Goal: Information Seeking & Learning: Learn about a topic

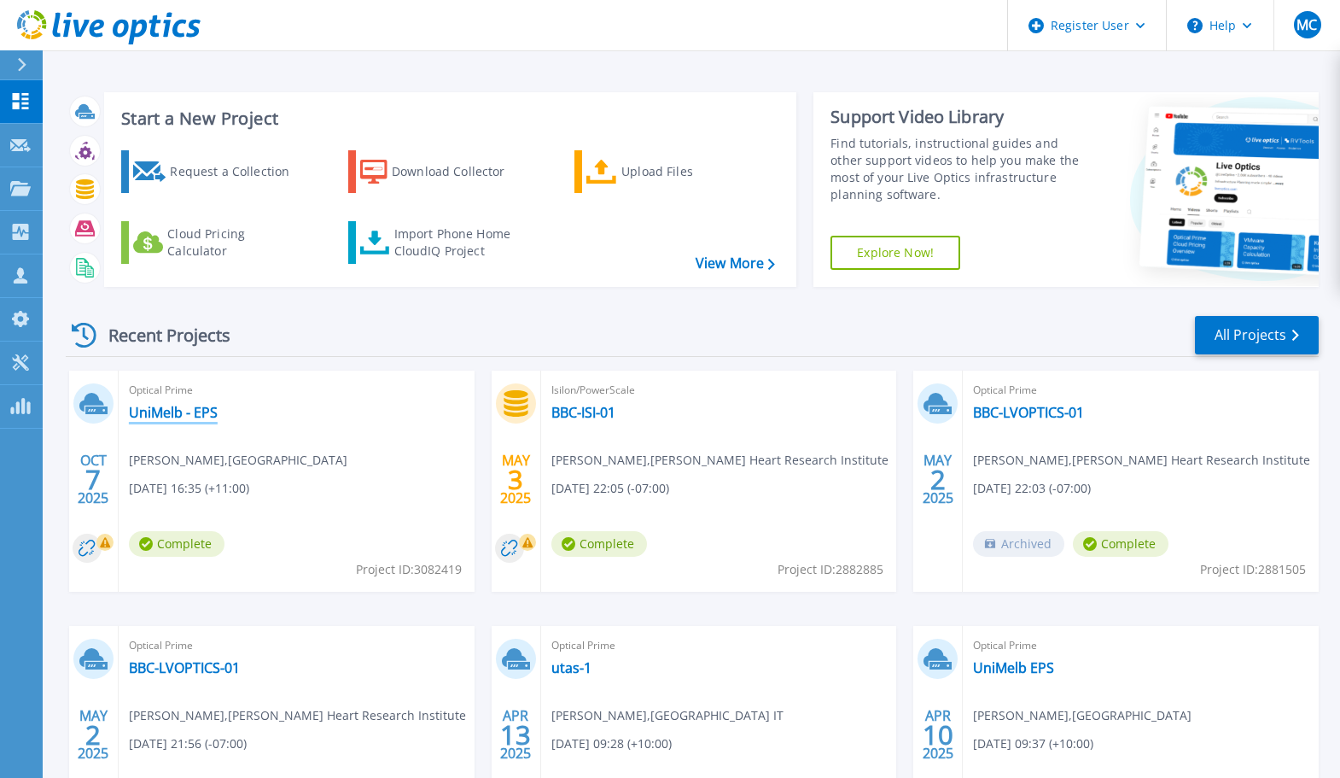
click at [186, 408] on link "UniMelb - EPS" at bounding box center [173, 412] width 89 height 17
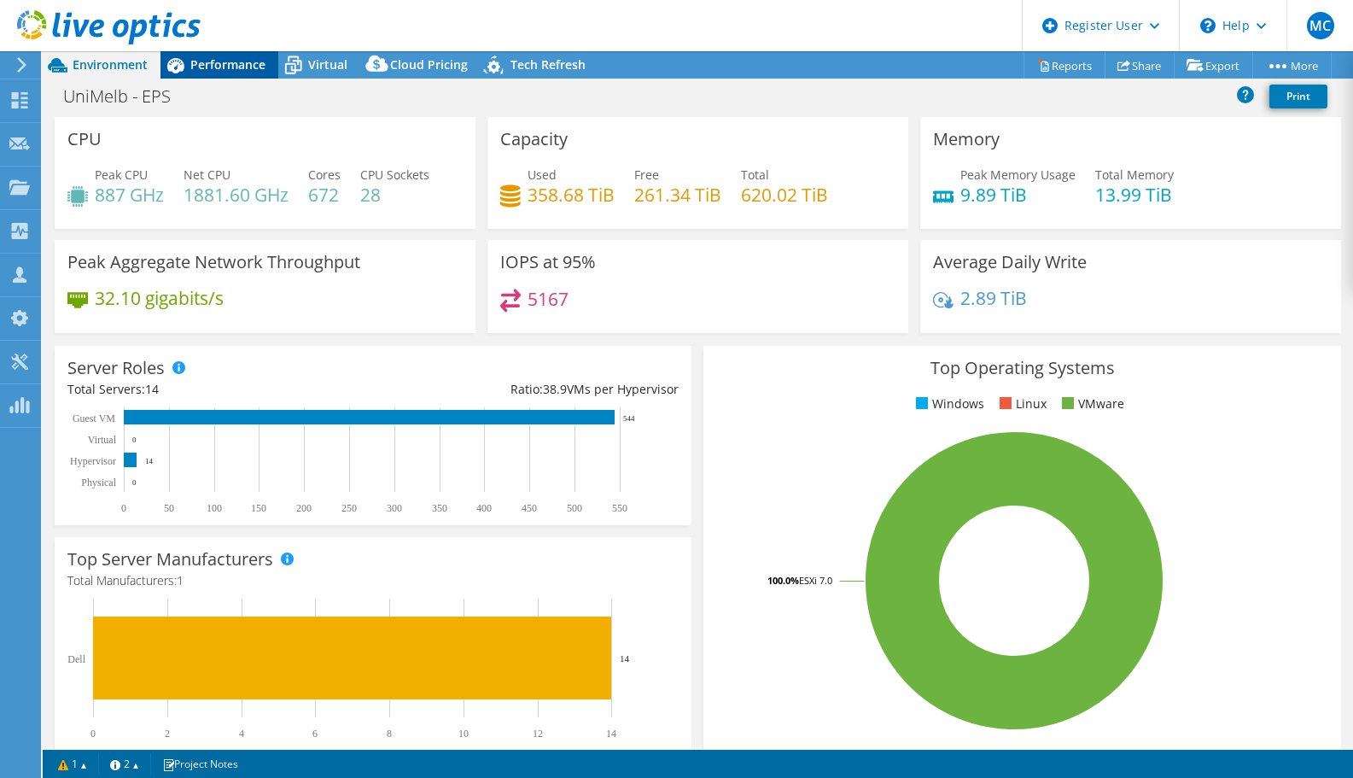
click at [213, 61] on span "Performance" at bounding box center [227, 64] width 75 height 16
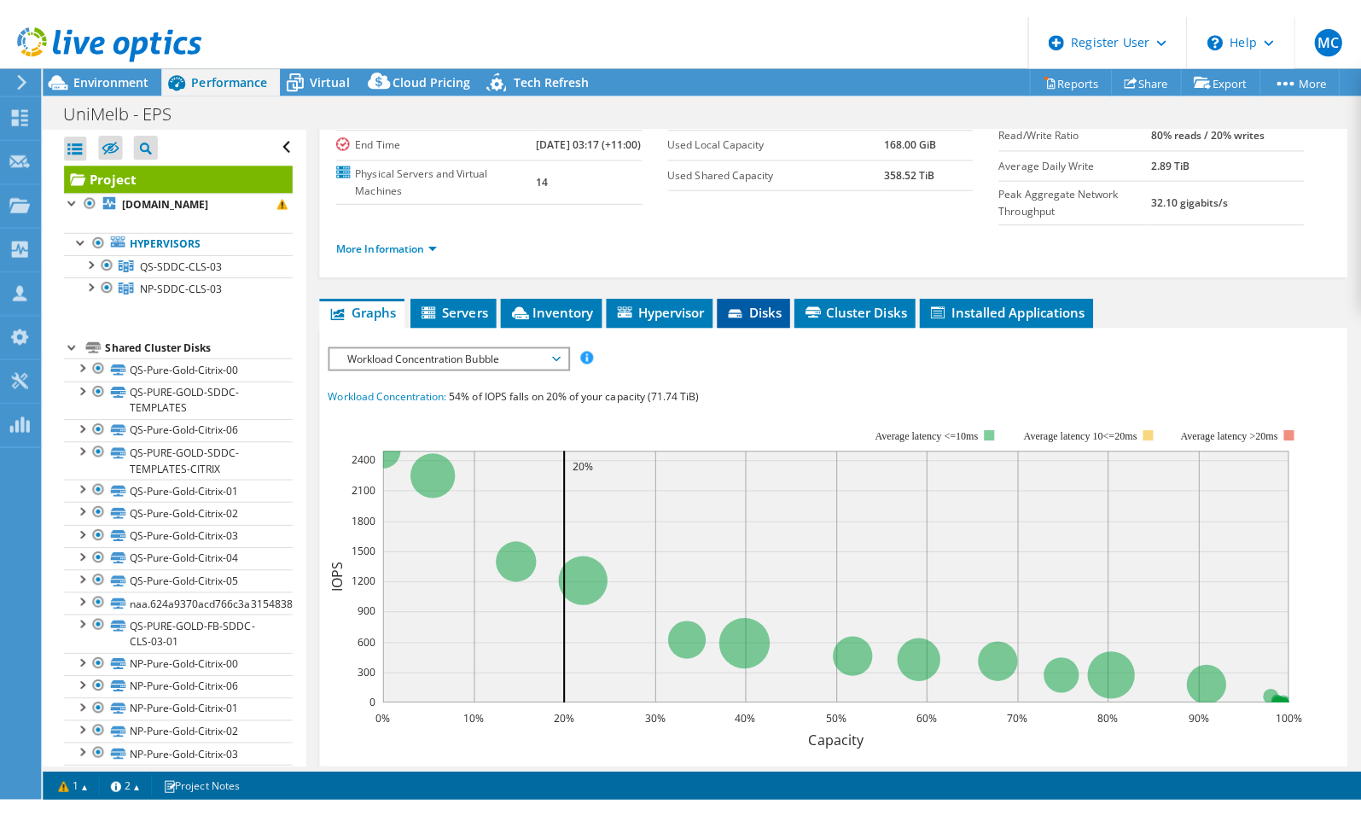
scroll to position [171, 0]
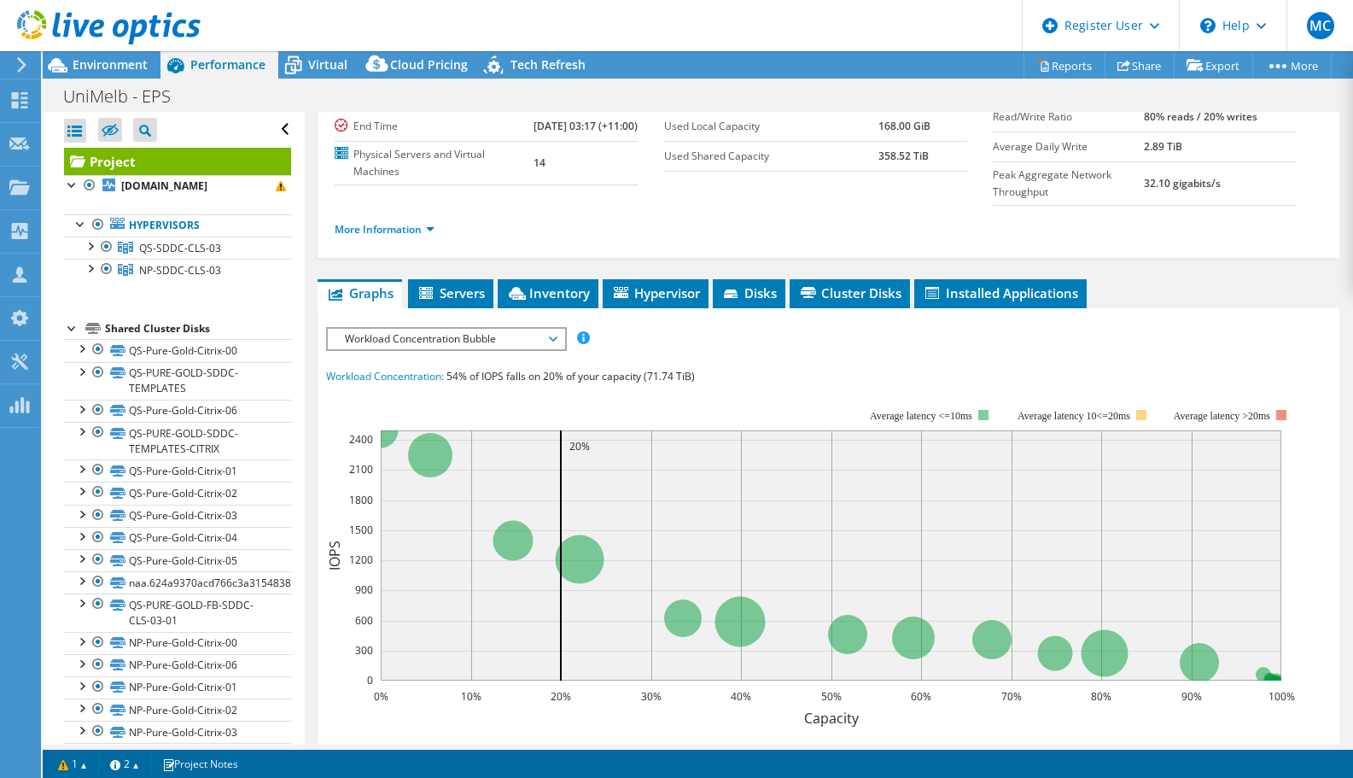
click at [474, 349] on span "Workload Concentration Bubble" at bounding box center [445, 339] width 219 height 20
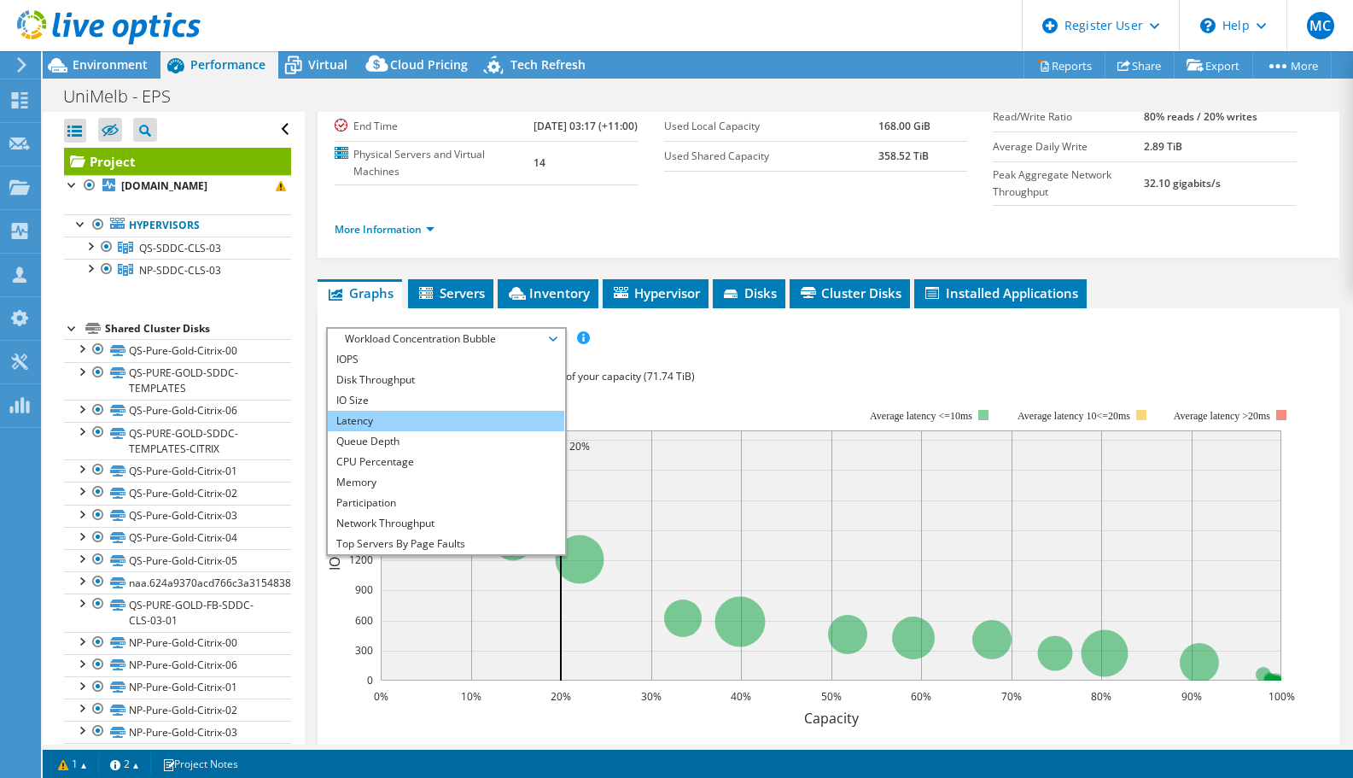
click at [449, 431] on li "Latency" at bounding box center [446, 421] width 236 height 20
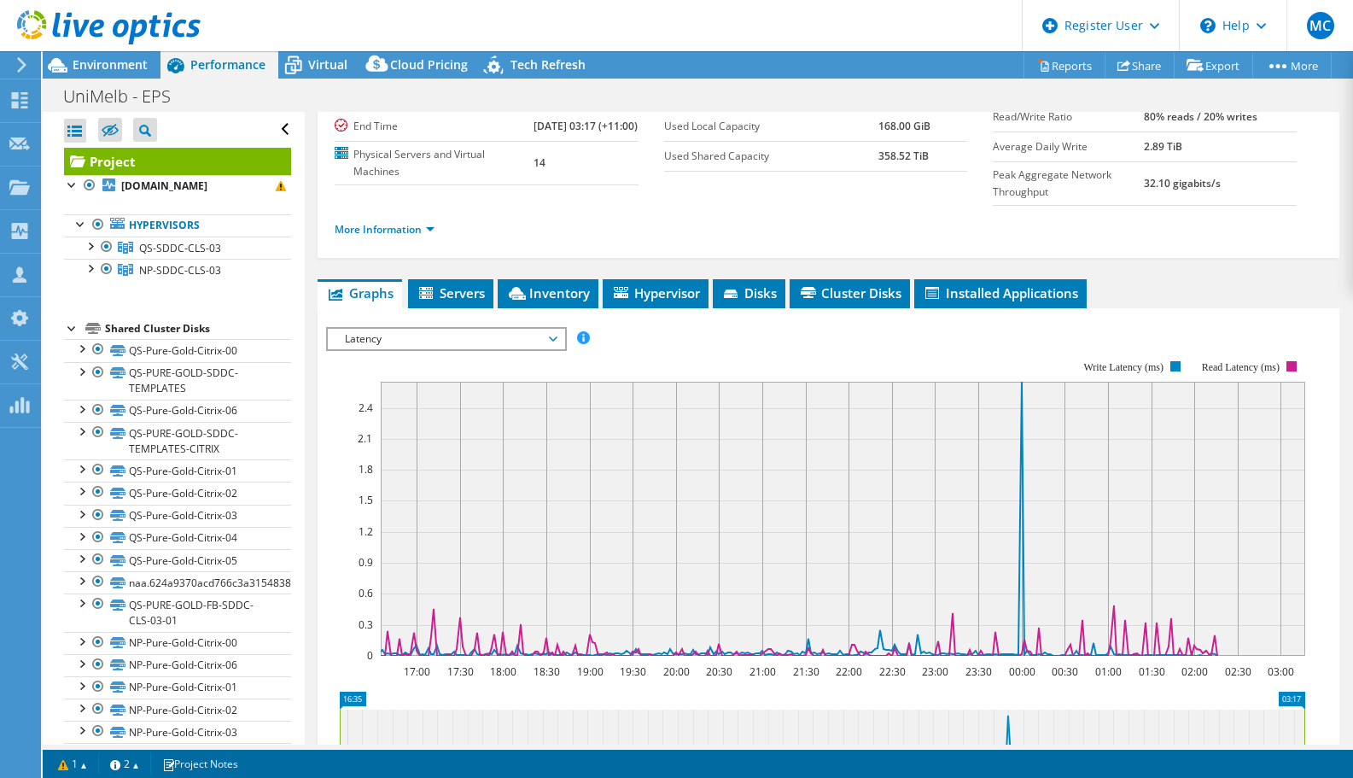
click at [456, 349] on span "Latency" at bounding box center [445, 339] width 219 height 20
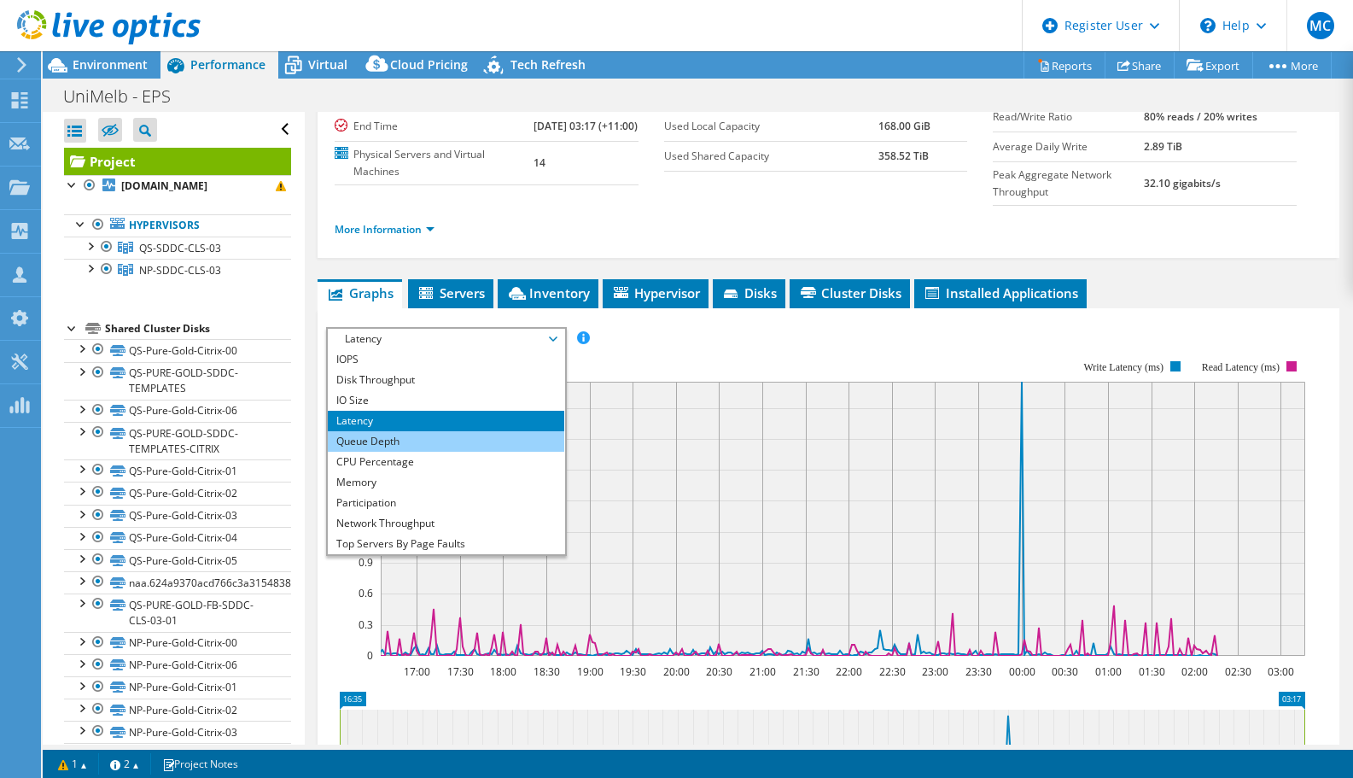
click at [418, 452] on li "Queue Depth" at bounding box center [446, 441] width 236 height 20
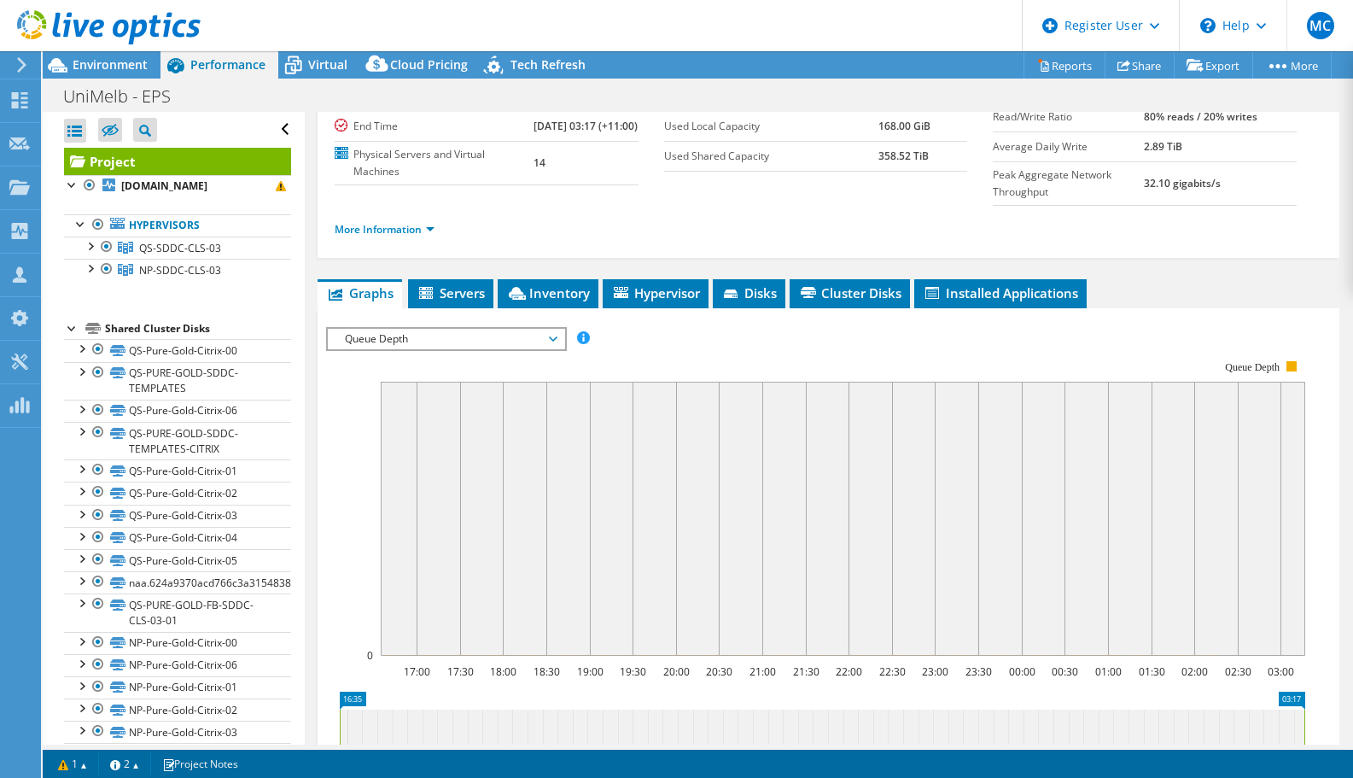
click at [424, 349] on span "Queue Depth" at bounding box center [445, 339] width 219 height 20
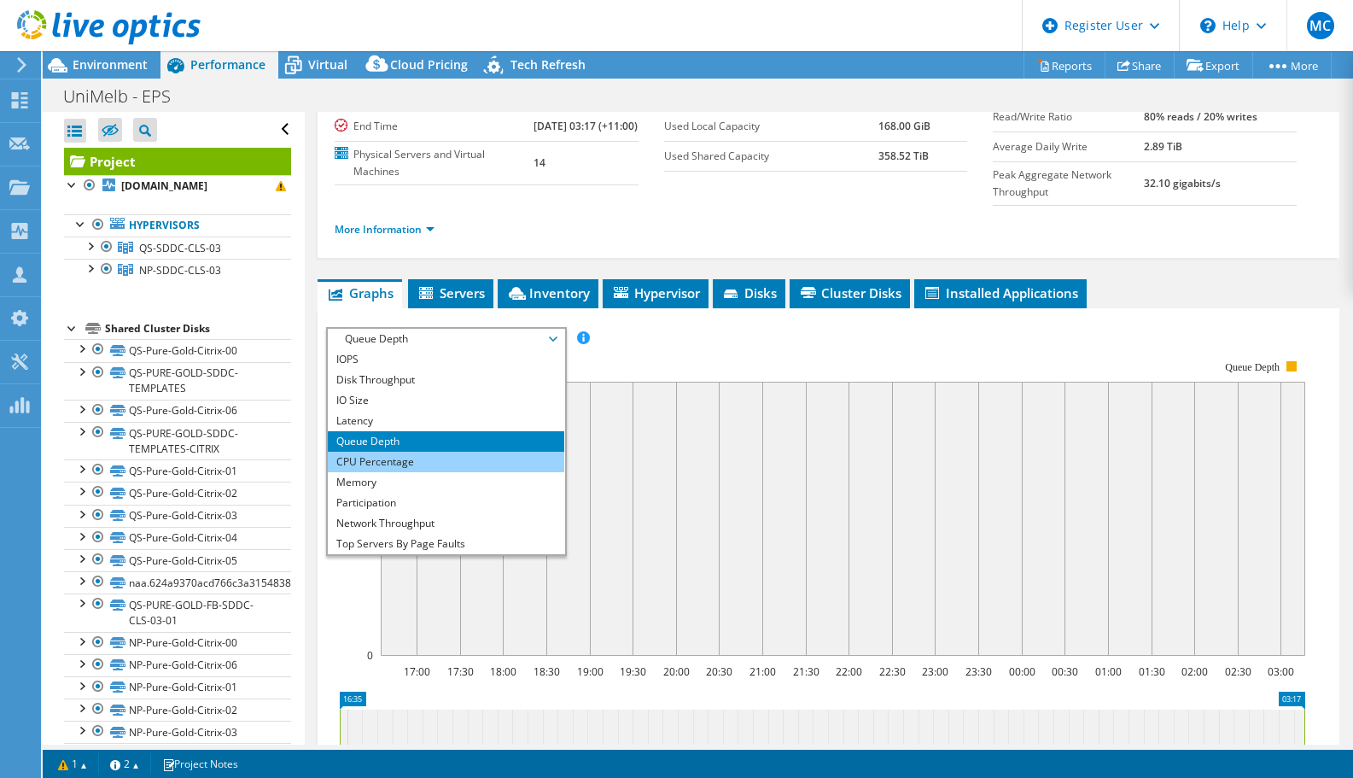
click at [412, 472] on li "CPU Percentage" at bounding box center [446, 462] width 236 height 20
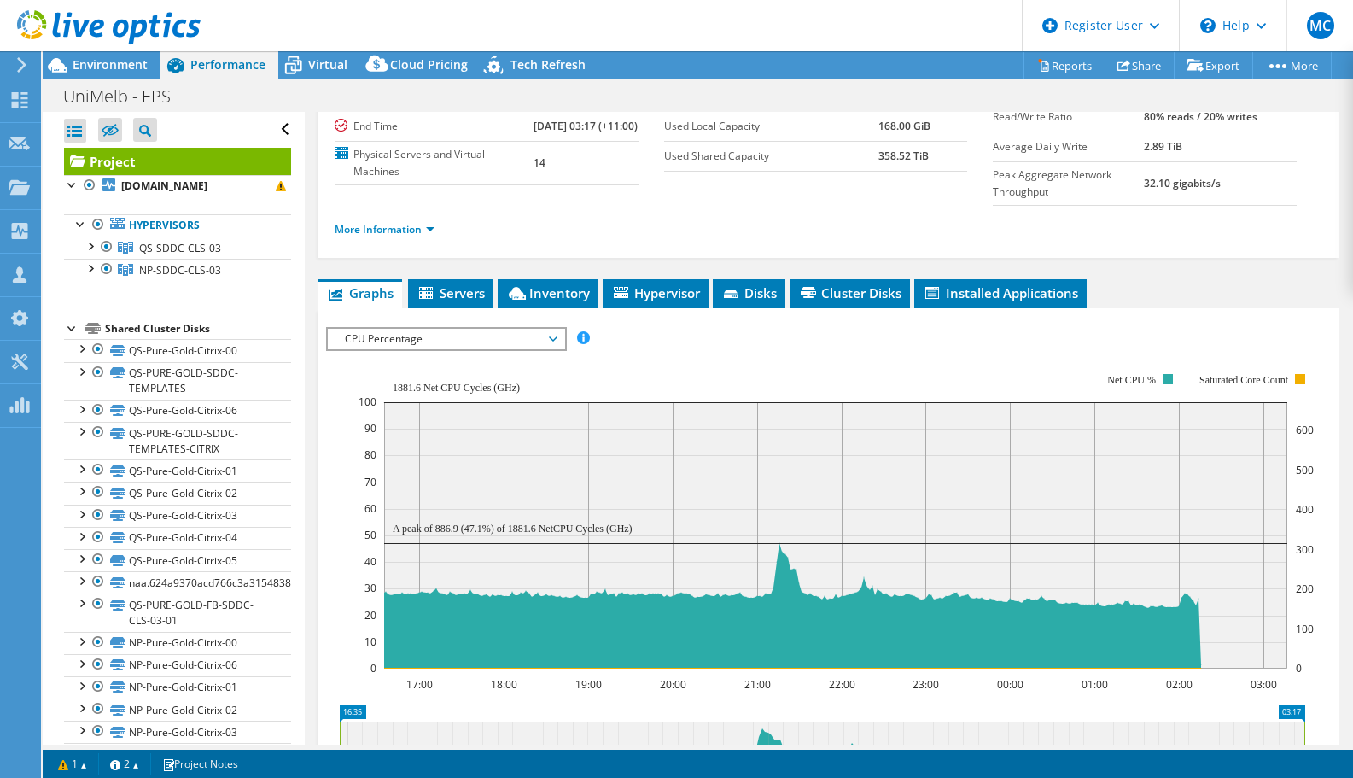
click at [428, 349] on span "CPU Percentage" at bounding box center [445, 339] width 219 height 20
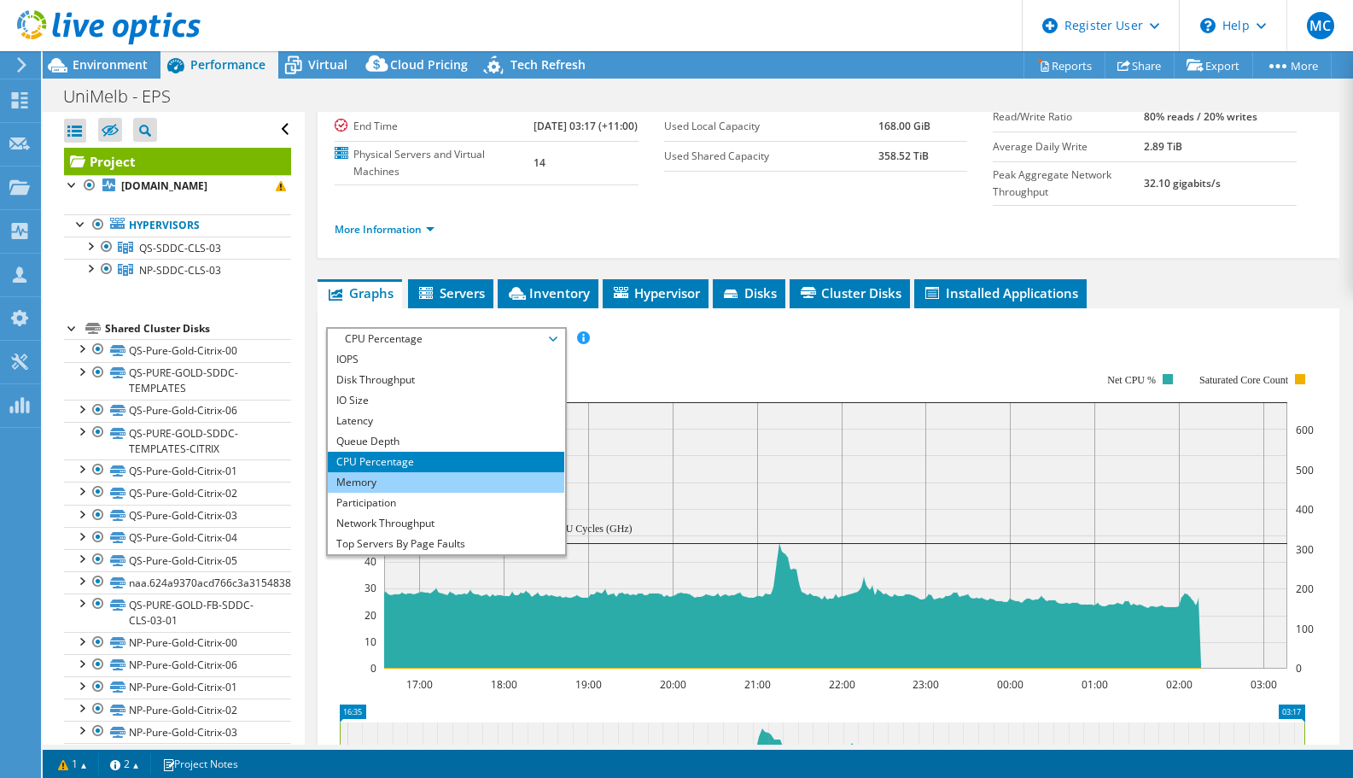
click at [408, 493] on li "Memory" at bounding box center [446, 482] width 236 height 20
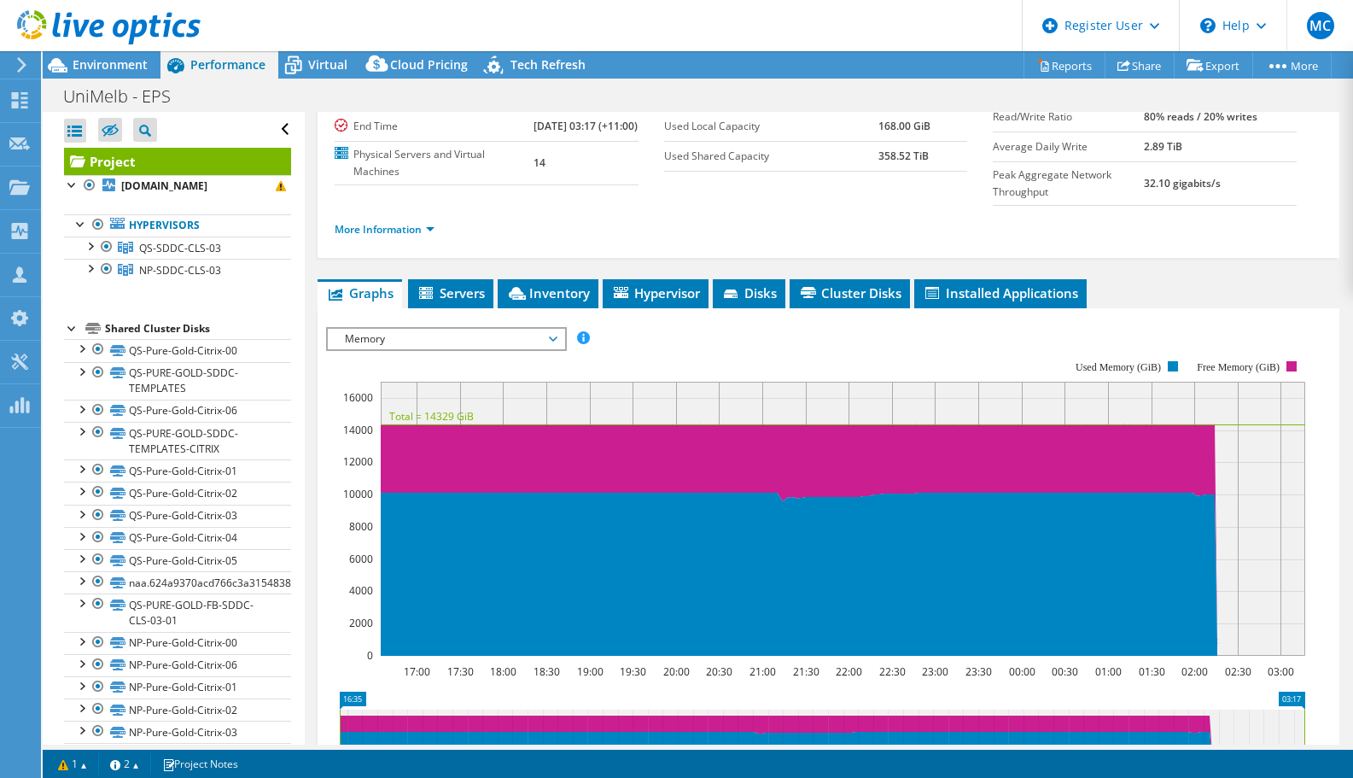
click at [427, 349] on span "Memory" at bounding box center [445, 339] width 219 height 20
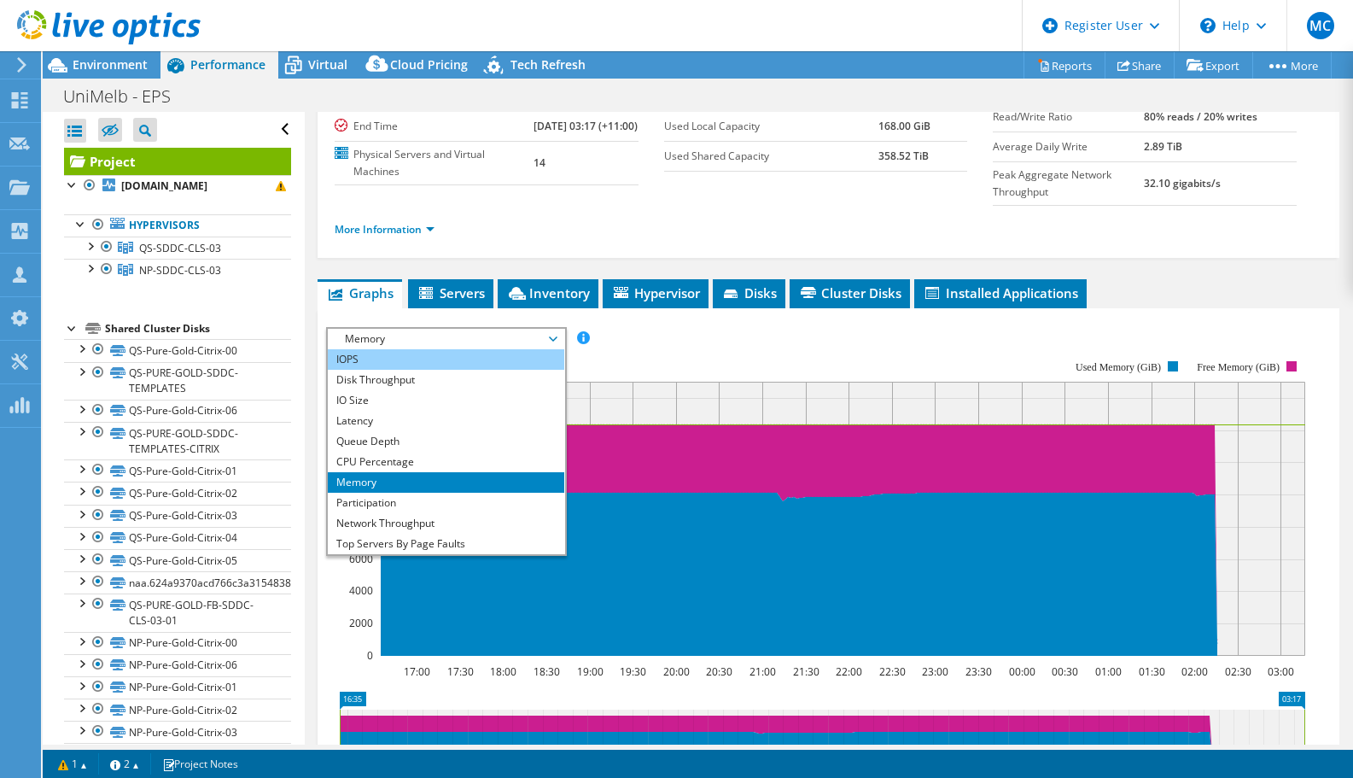
click at [433, 370] on li "IOPS" at bounding box center [446, 359] width 236 height 20
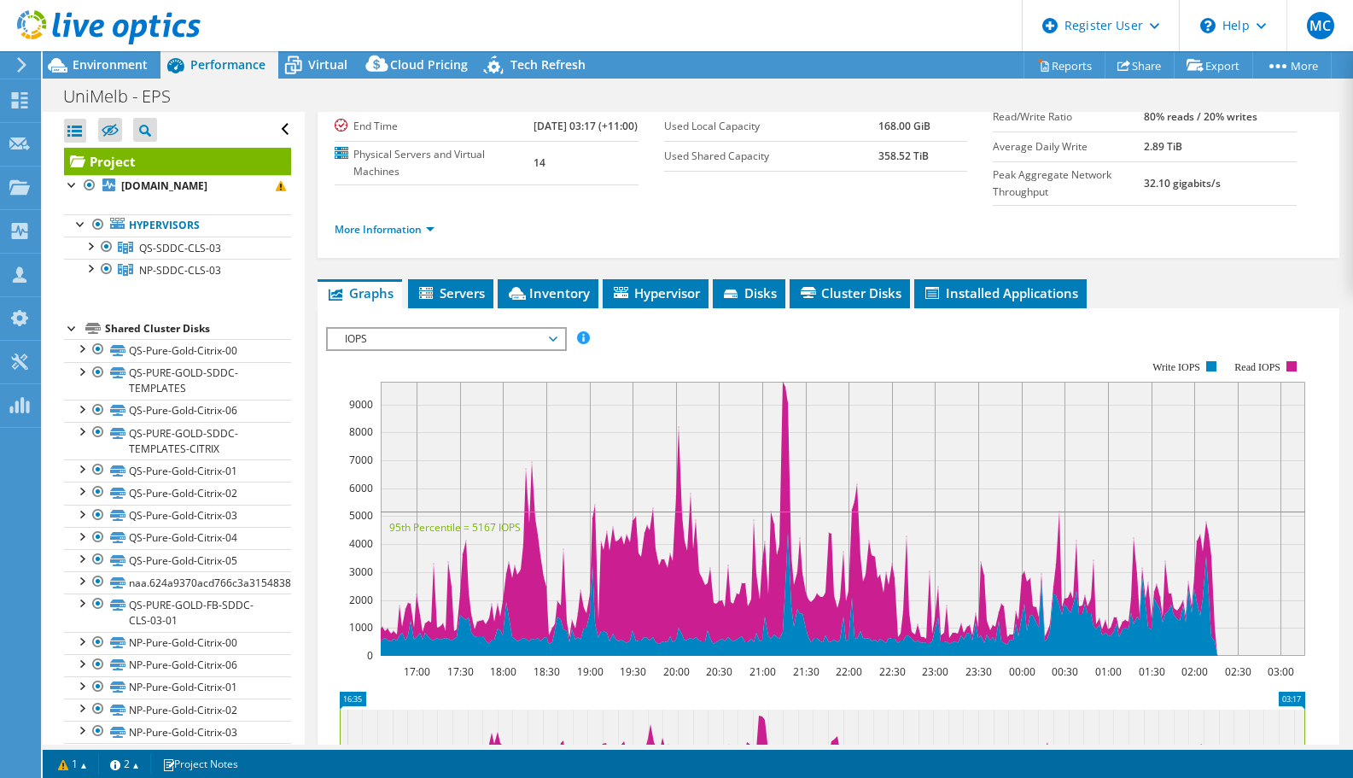
click at [426, 349] on span "IOPS" at bounding box center [445, 339] width 219 height 20
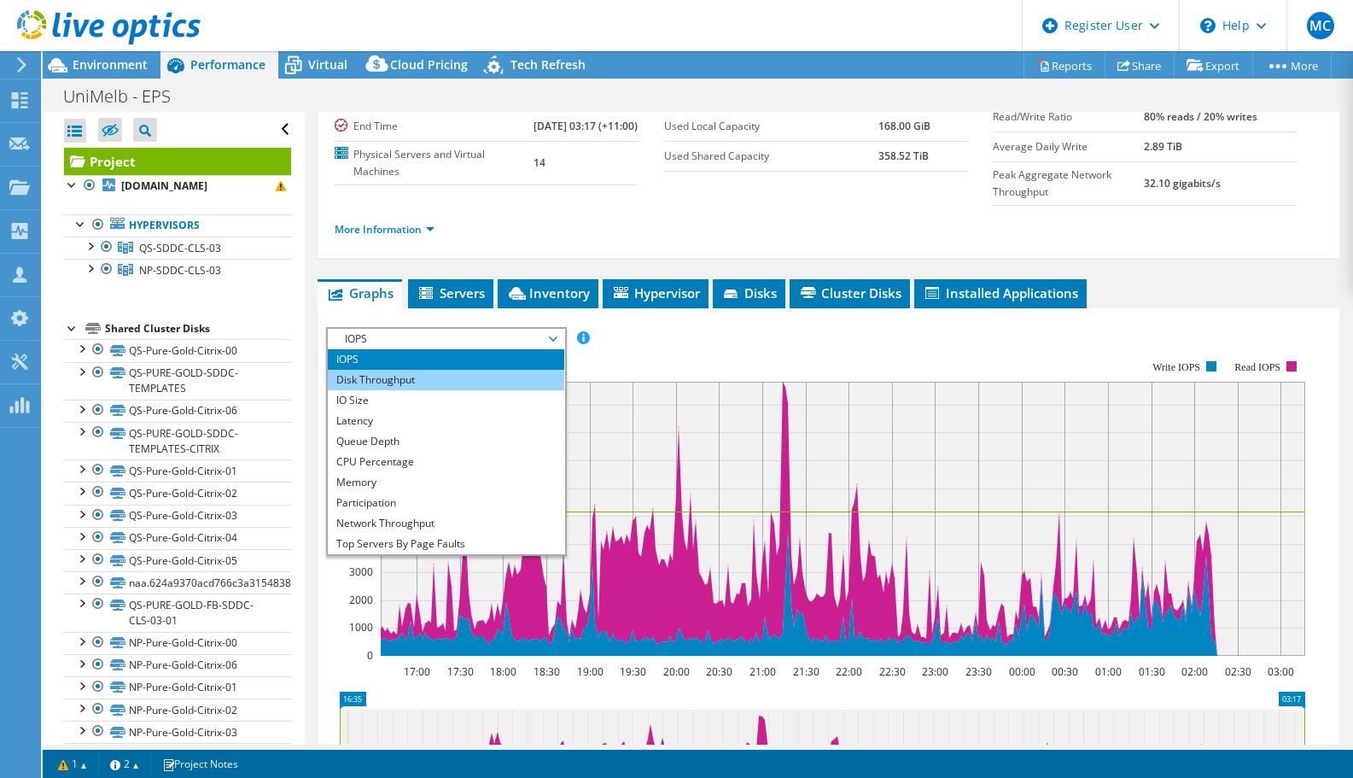
click at [419, 390] on li "Disk Throughput" at bounding box center [446, 380] width 236 height 20
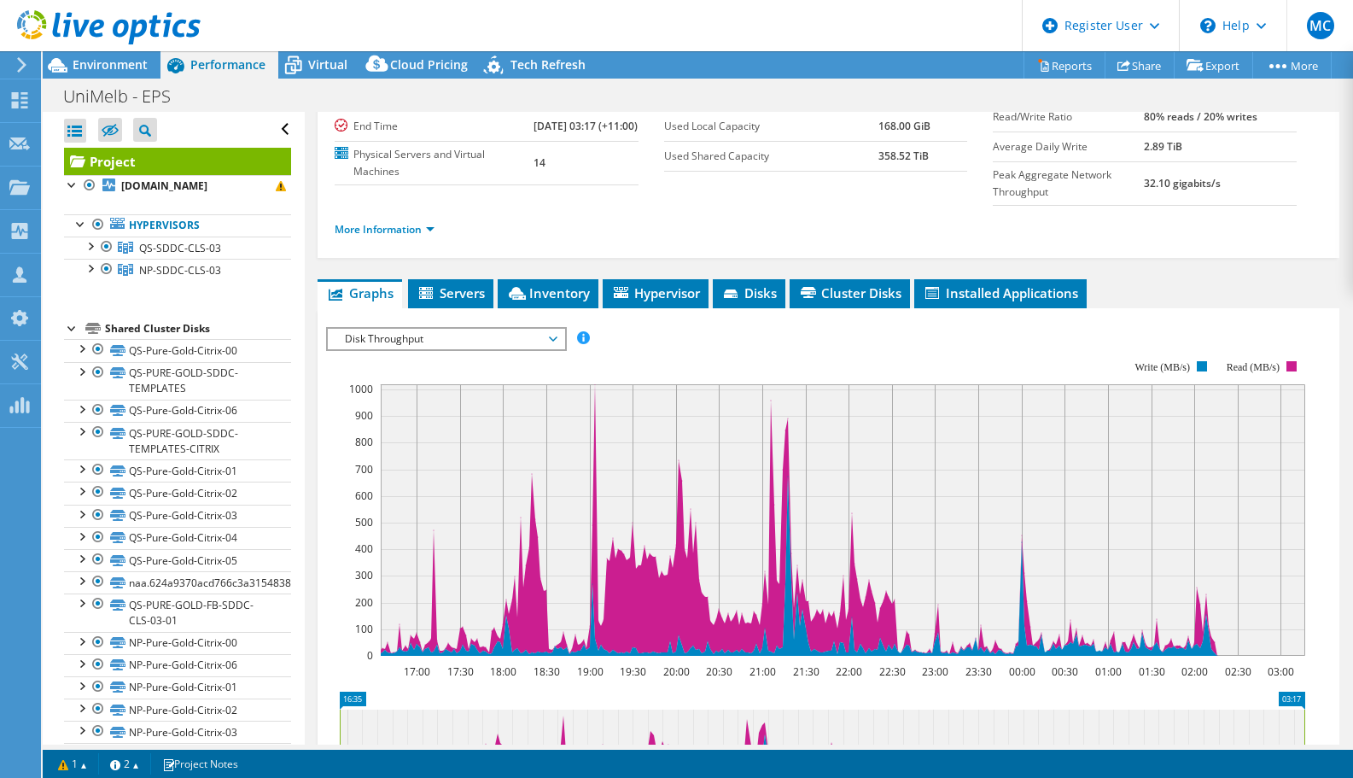
click at [438, 349] on span "Disk Throughput" at bounding box center [445, 339] width 219 height 20
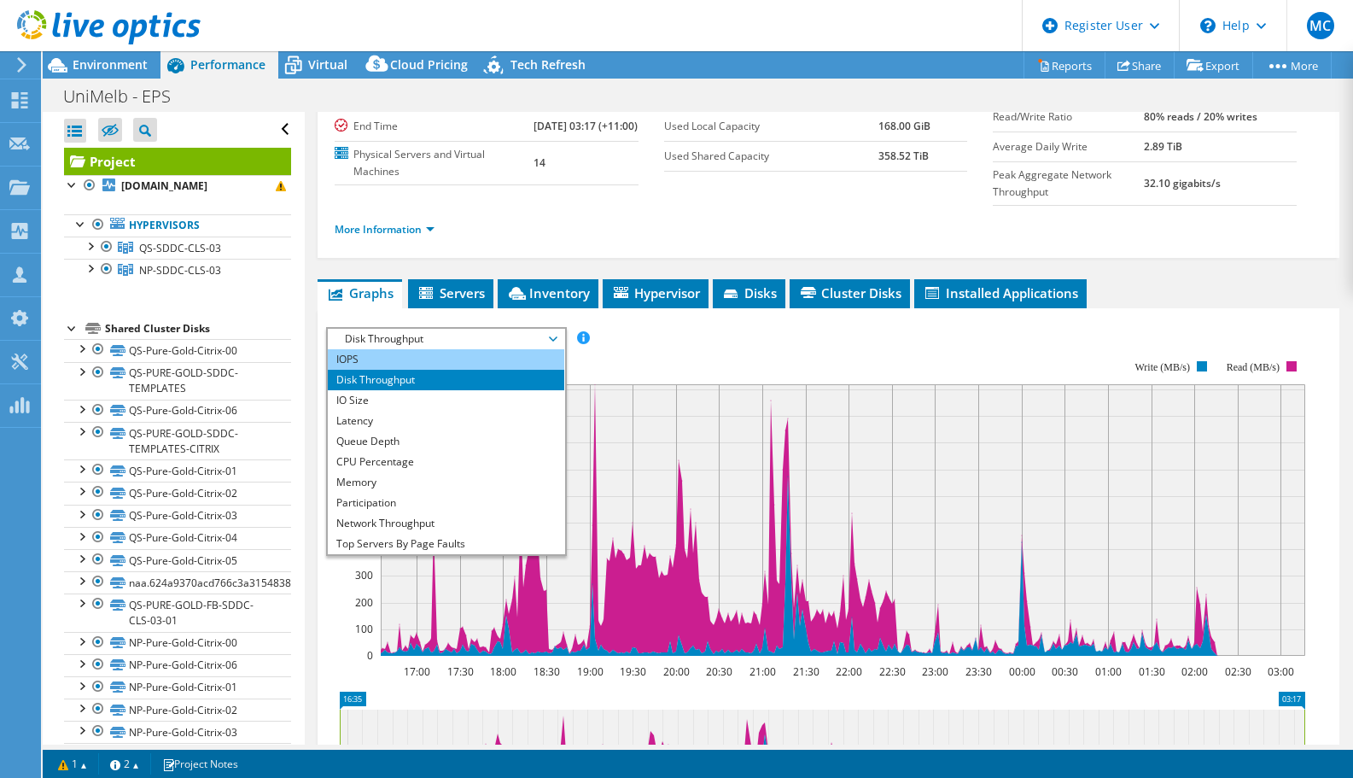
click at [434, 370] on li "IOPS" at bounding box center [446, 359] width 236 height 20
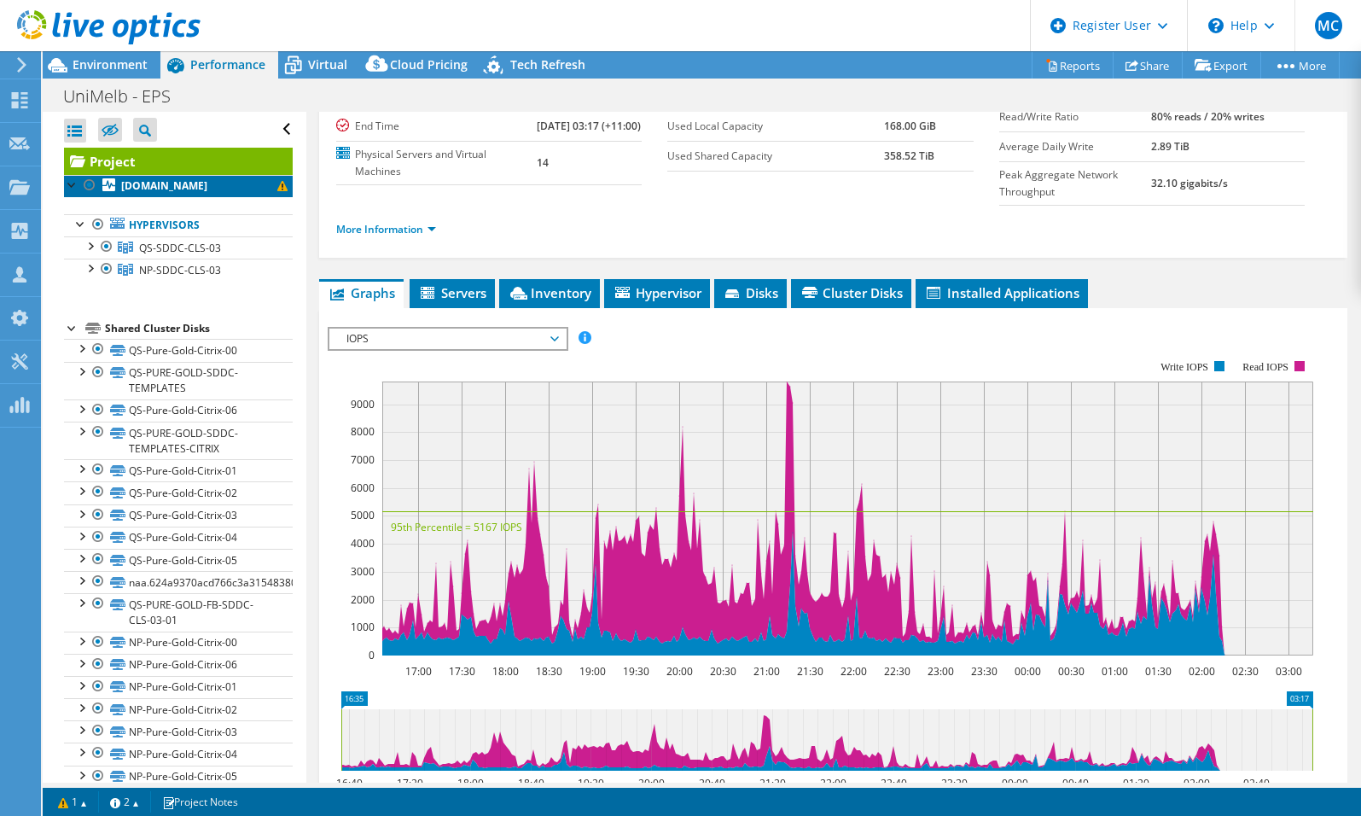
click at [168, 185] on b "9770s-vm-qs61.its.unimelb.edu.au" at bounding box center [164, 185] width 86 height 15
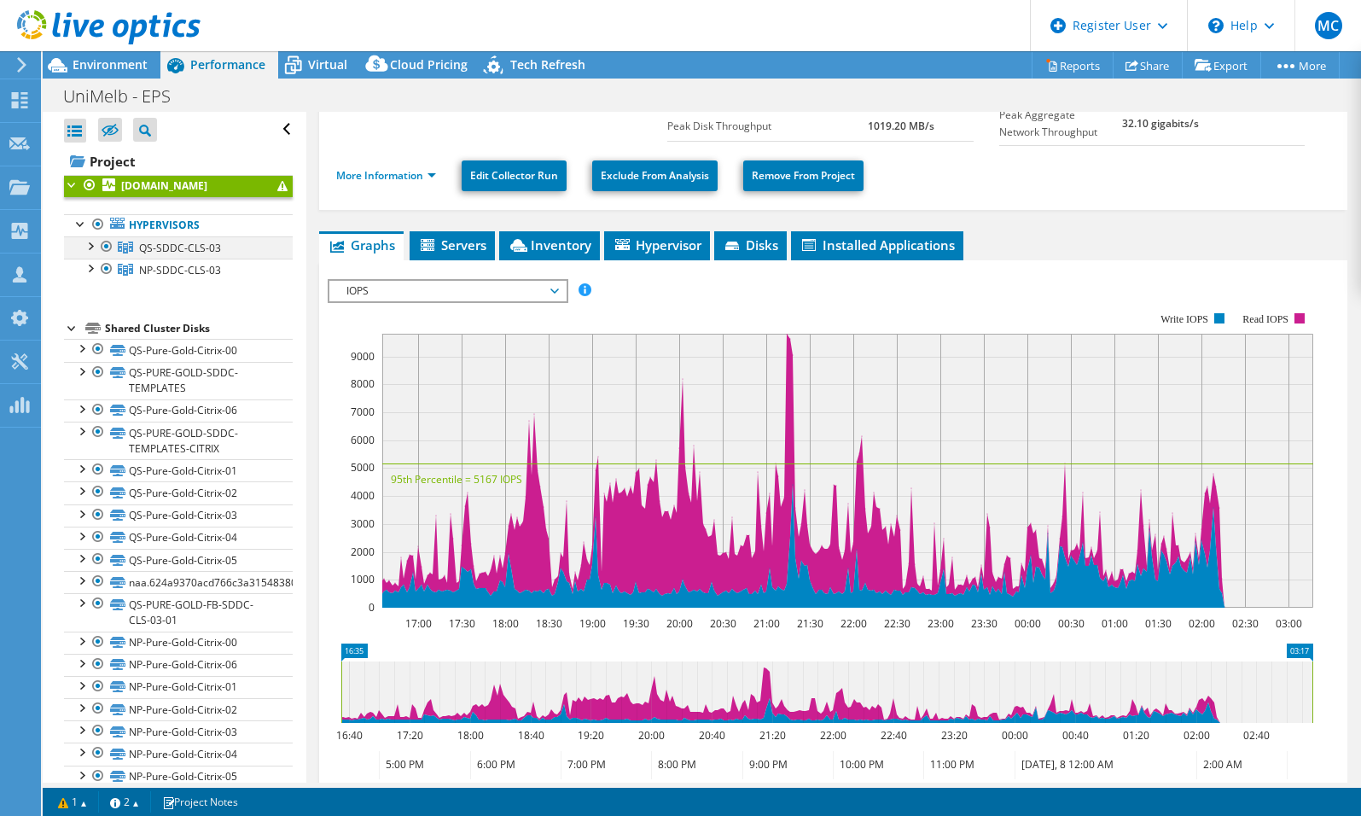
click at [93, 254] on div at bounding box center [89, 244] width 17 height 17
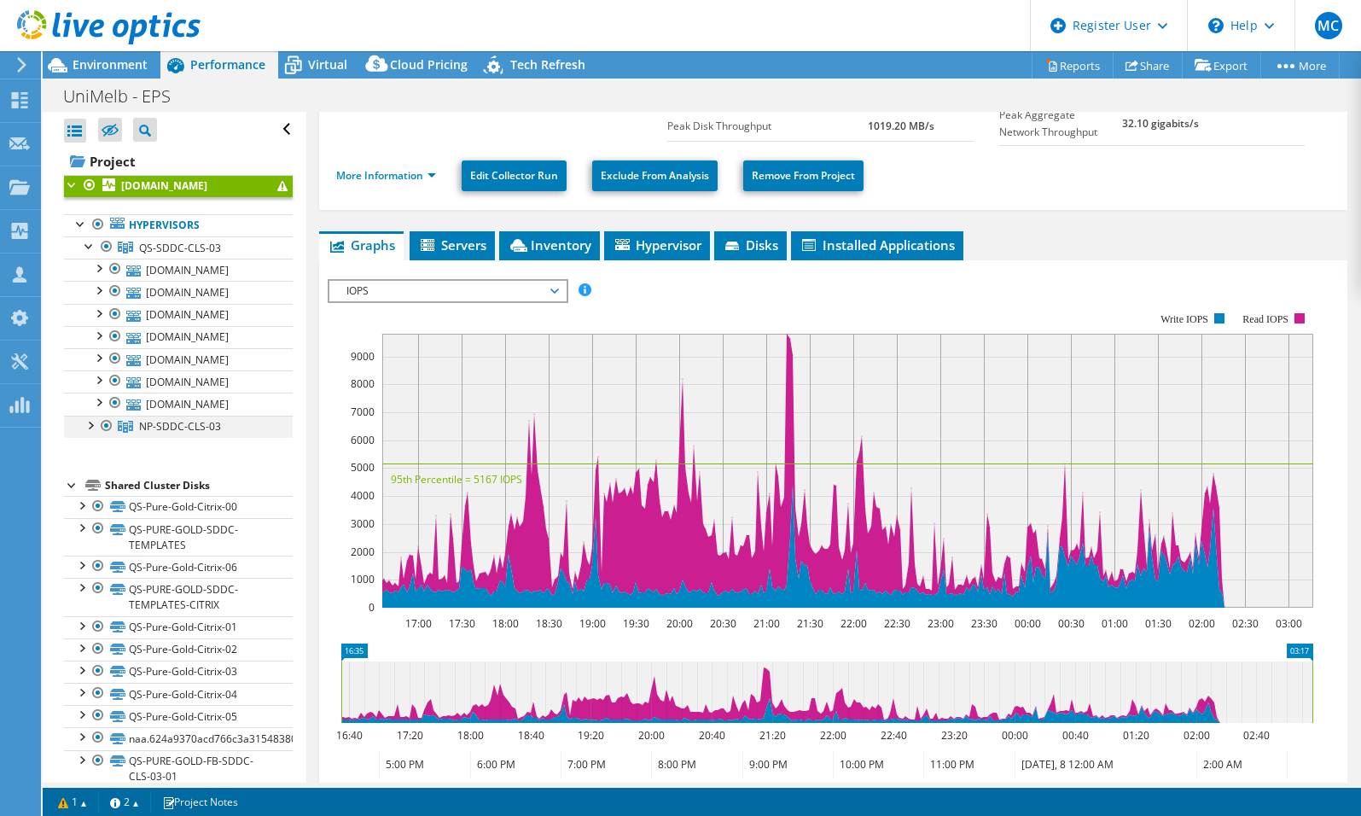
click at [92, 433] on div at bounding box center [89, 424] width 17 height 17
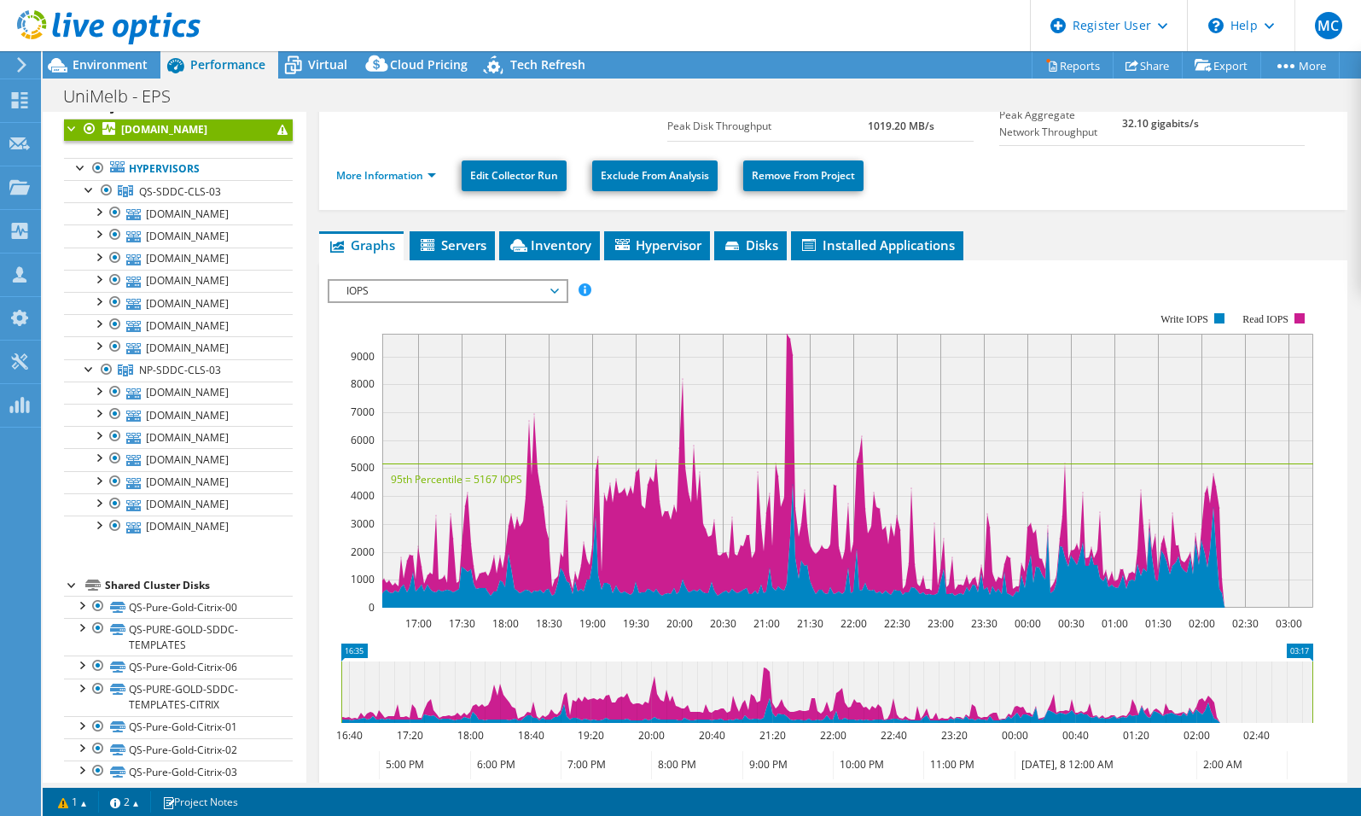
scroll to position [0, 0]
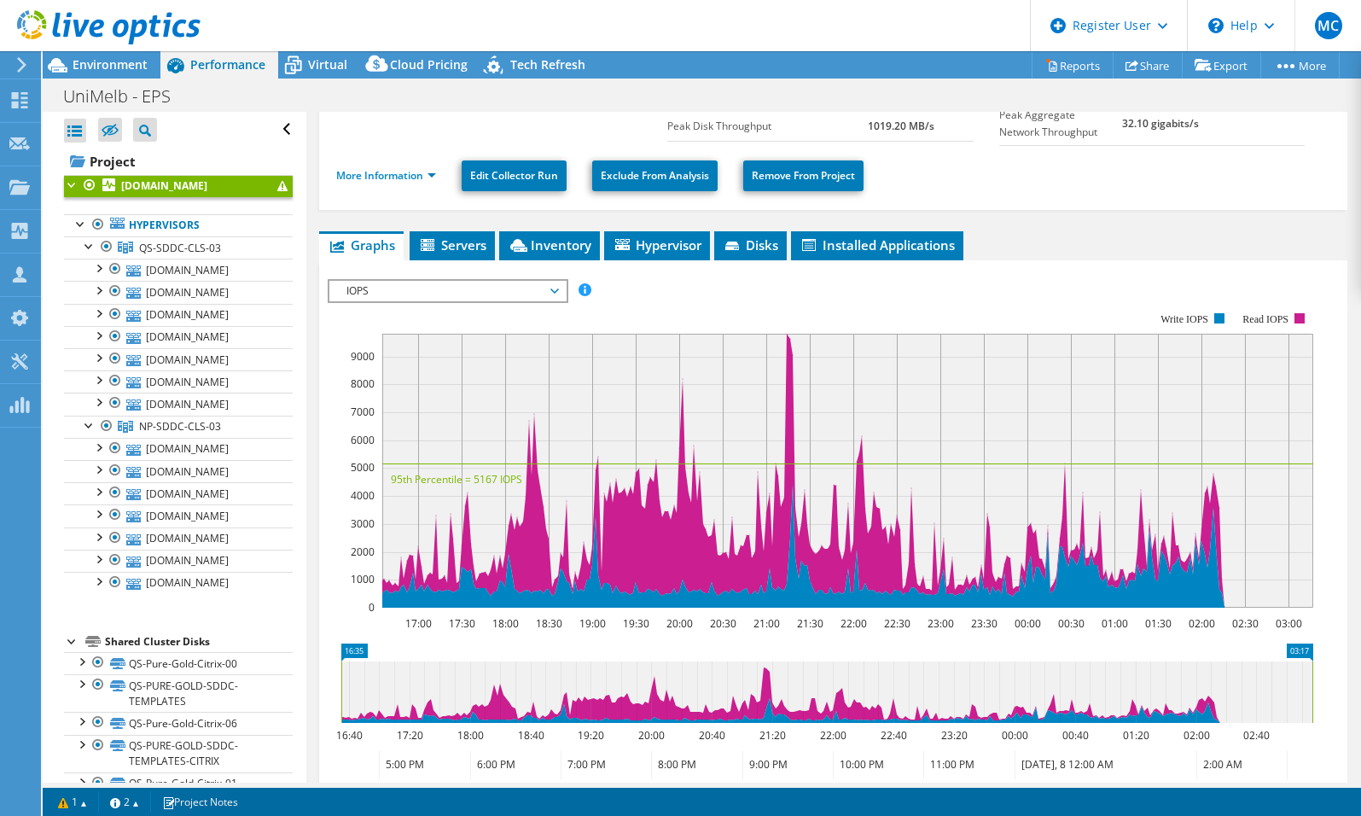
click at [481, 284] on span "IOPS" at bounding box center [447, 291] width 219 height 20
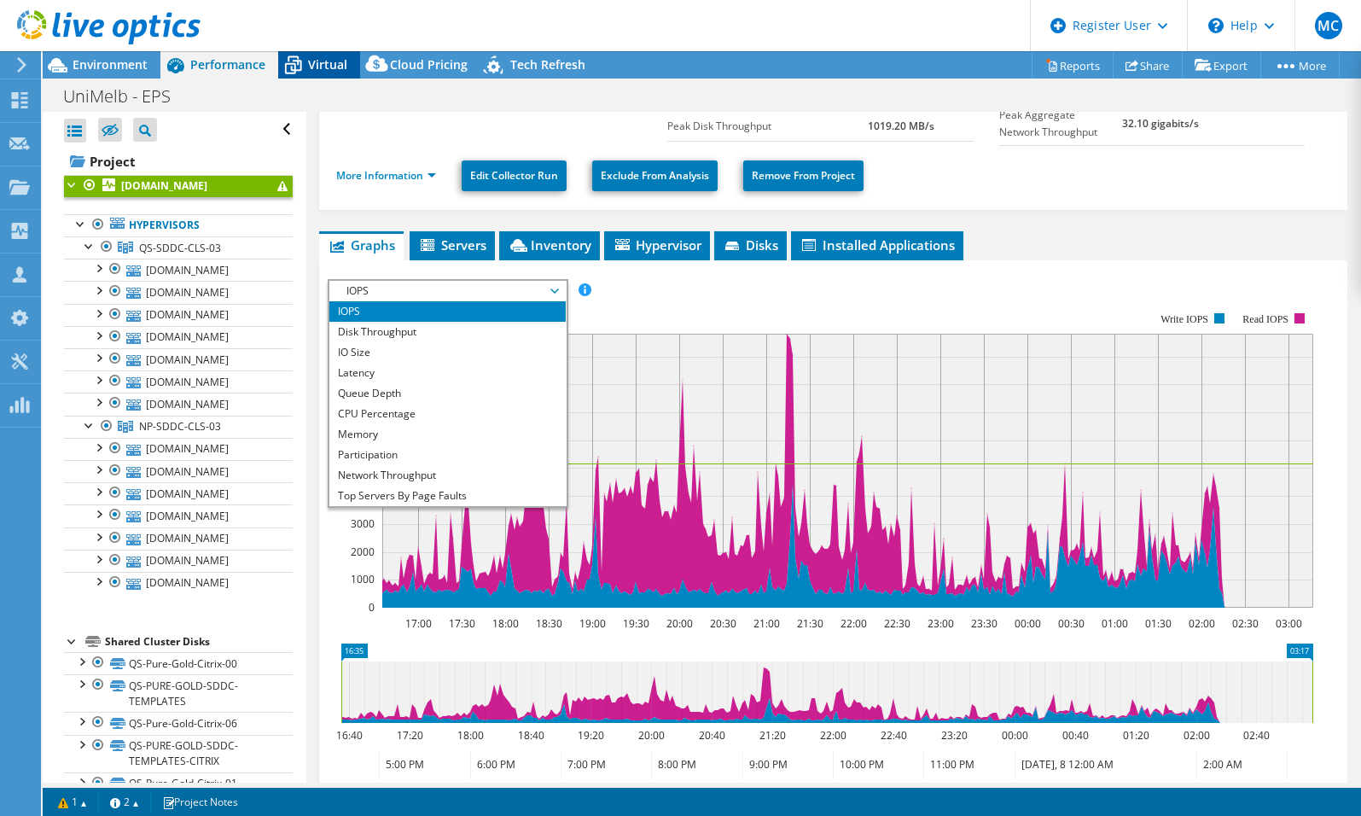
click at [311, 52] on div "Virtual" at bounding box center [319, 64] width 82 height 27
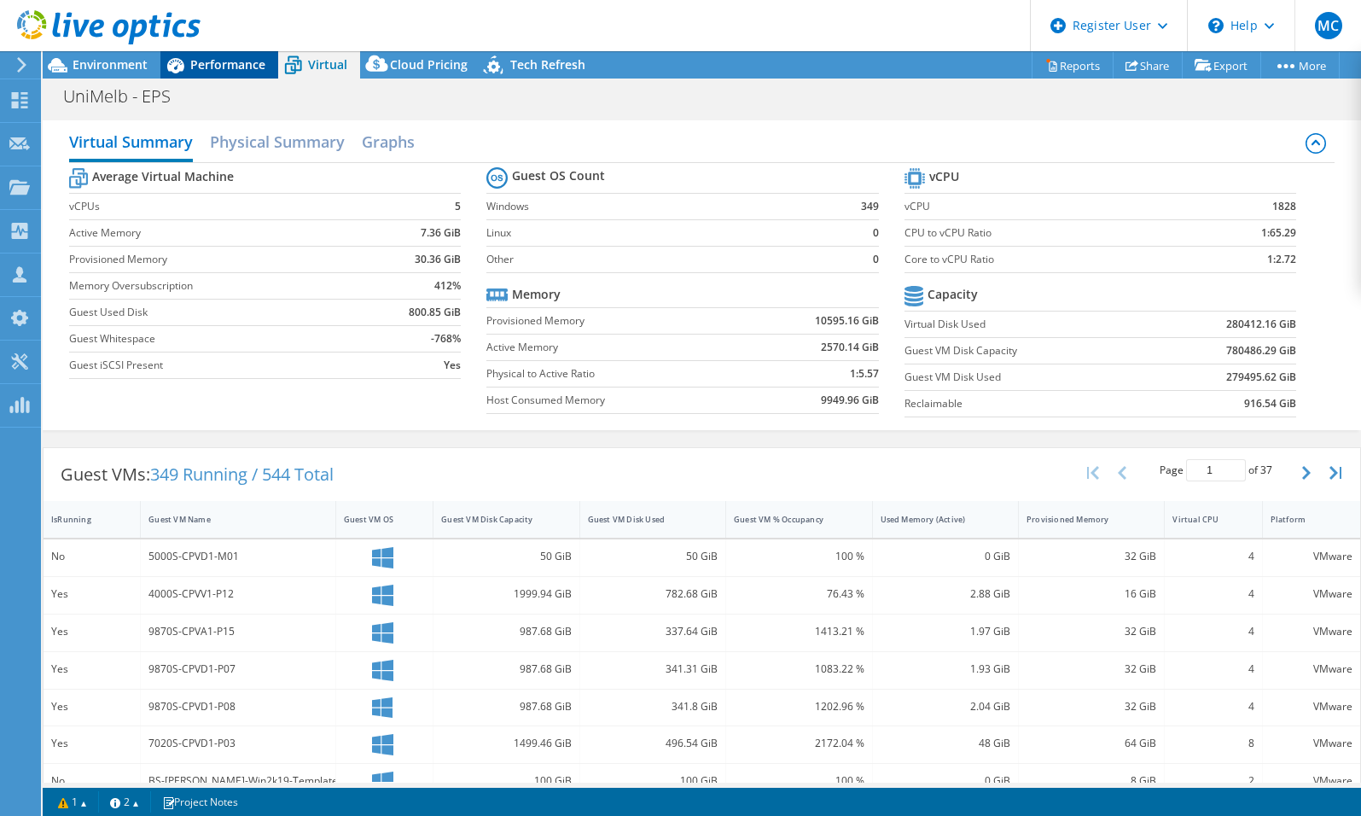
click at [204, 67] on span "Performance" at bounding box center [227, 64] width 75 height 16
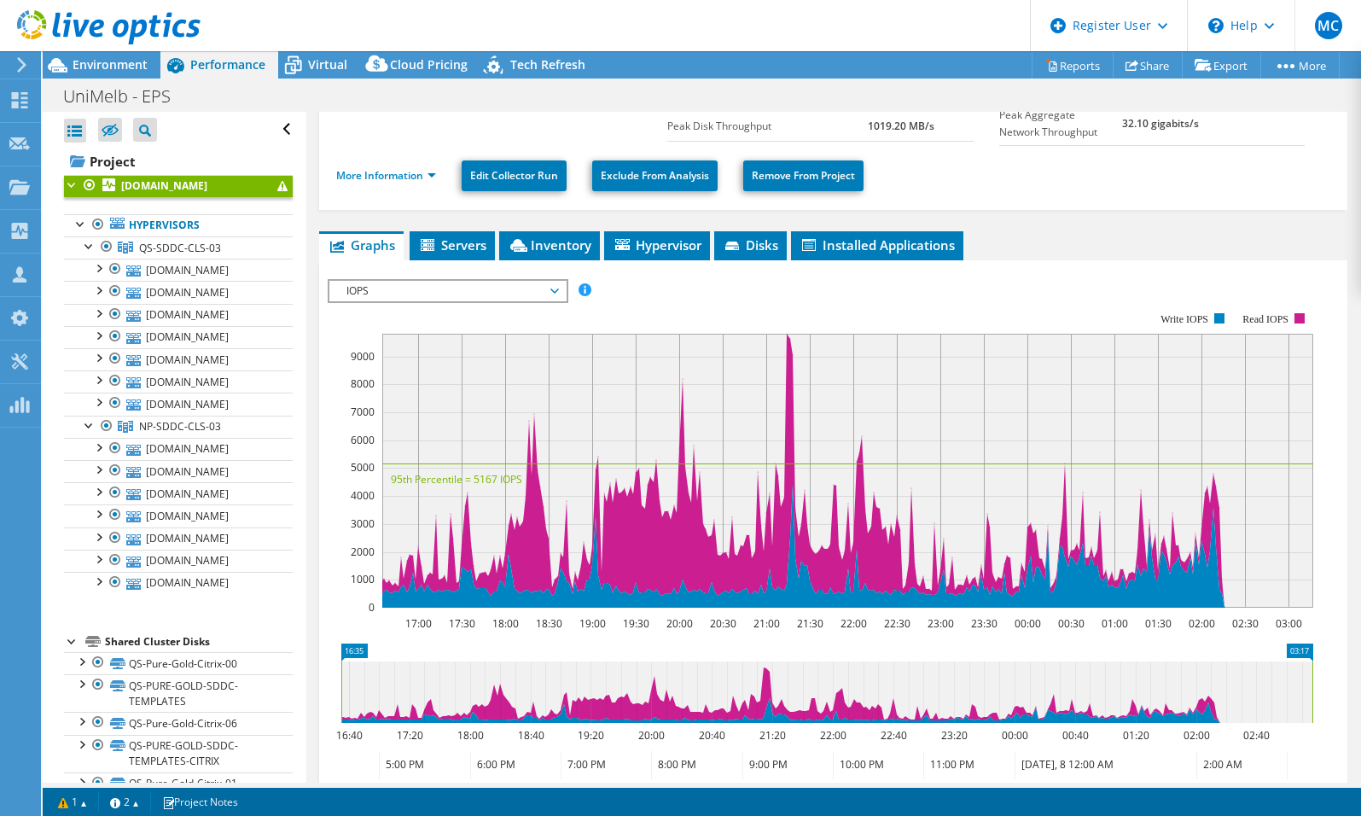
click at [482, 292] on span "IOPS" at bounding box center [447, 291] width 219 height 20
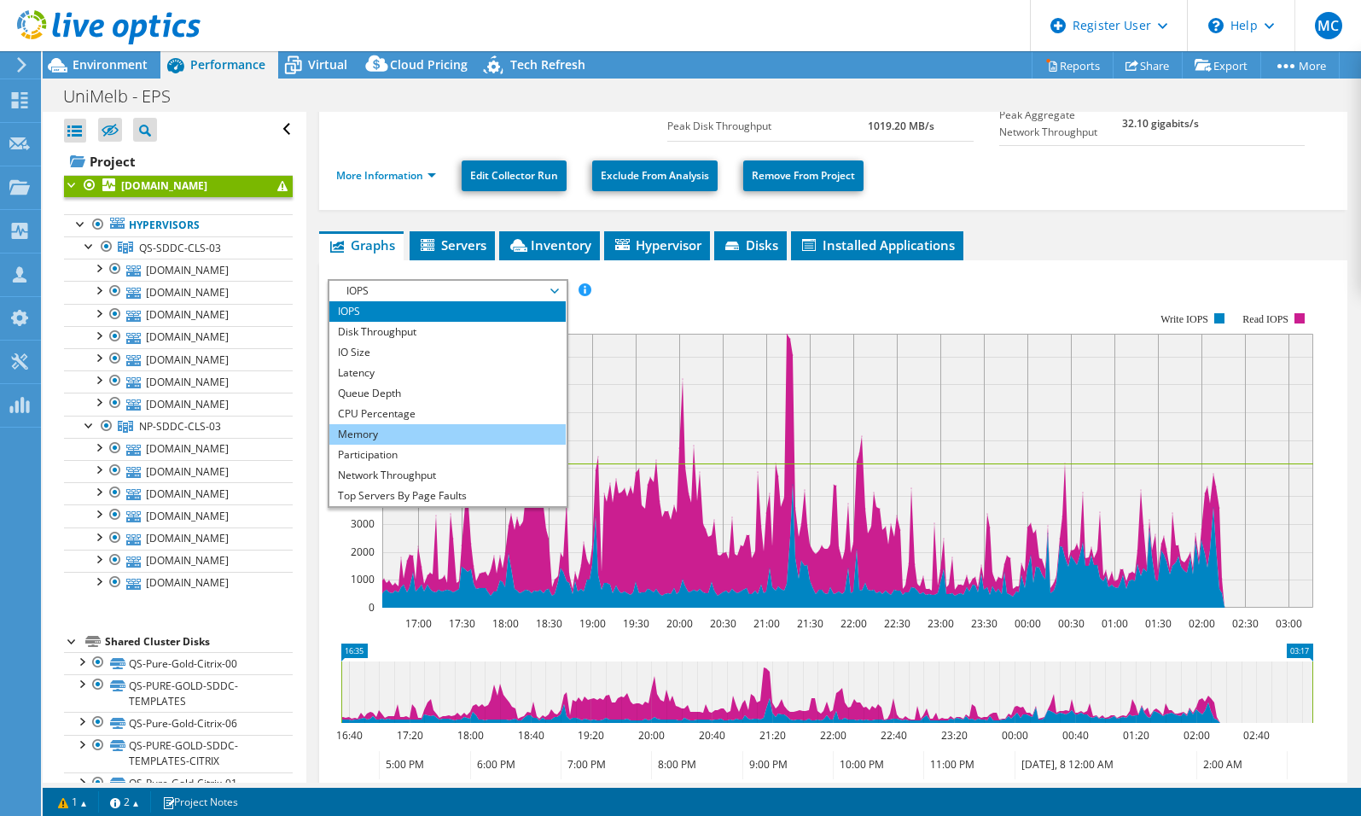
click at [431, 430] on li "Memory" at bounding box center [447, 434] width 236 height 20
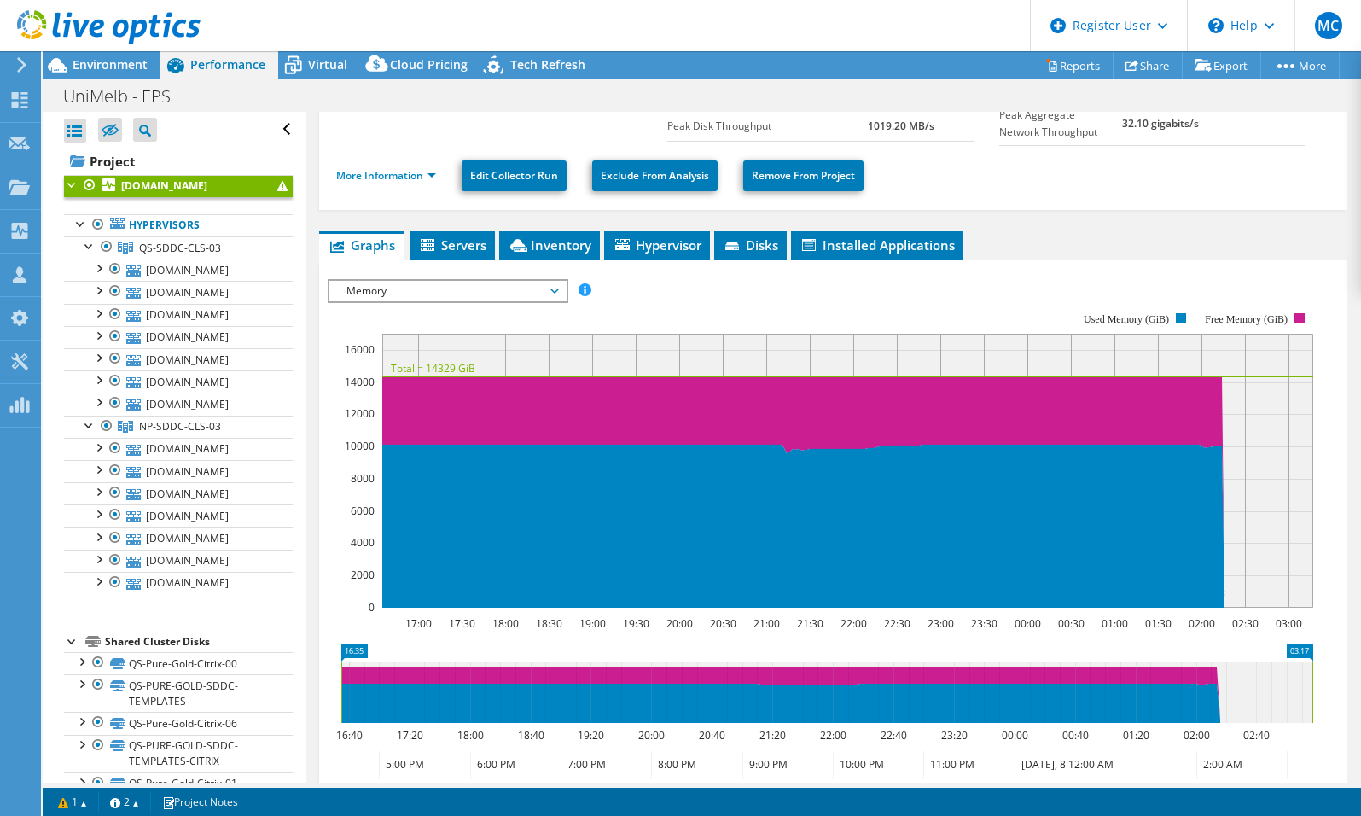
click at [479, 296] on span "Memory" at bounding box center [447, 291] width 219 height 20
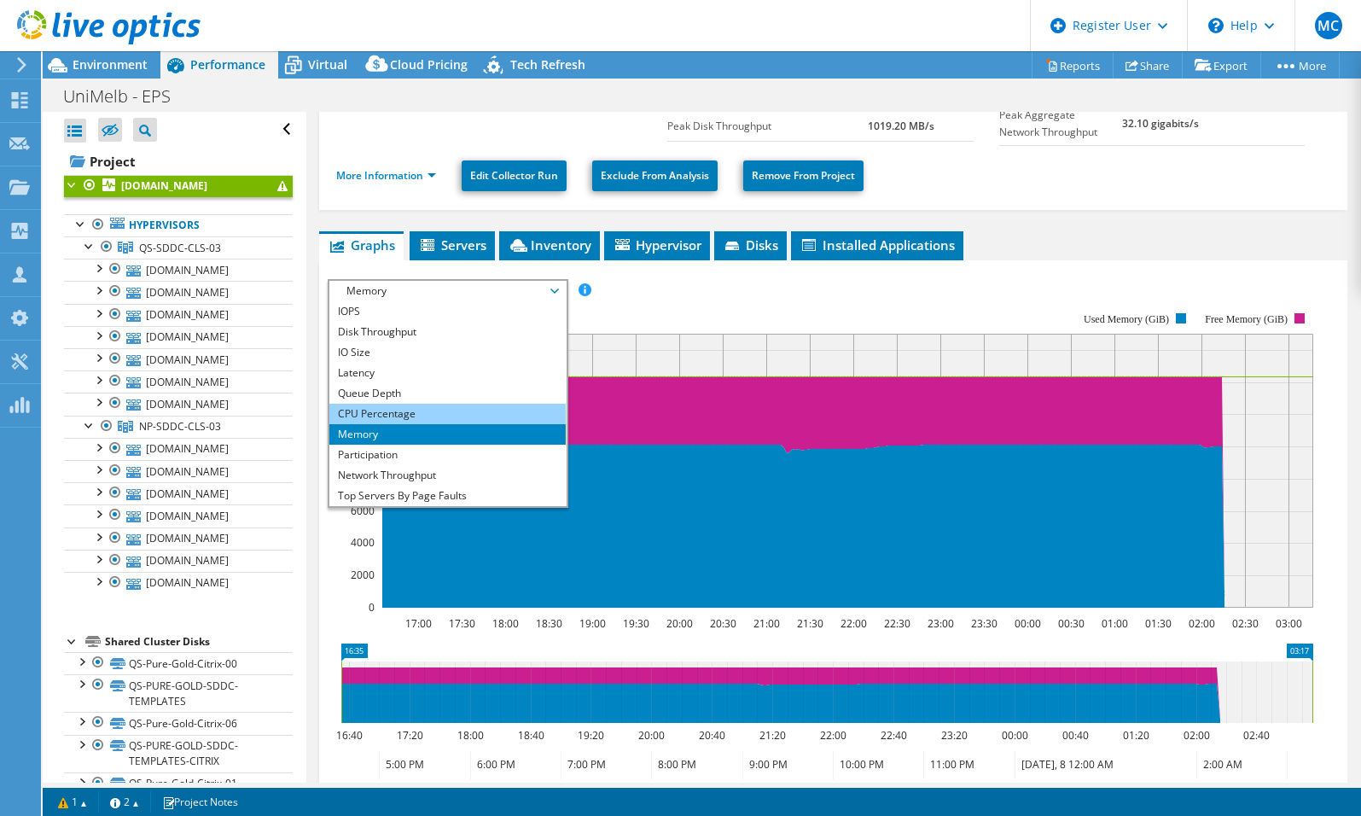
click at [414, 405] on li "CPU Percentage" at bounding box center [447, 414] width 236 height 20
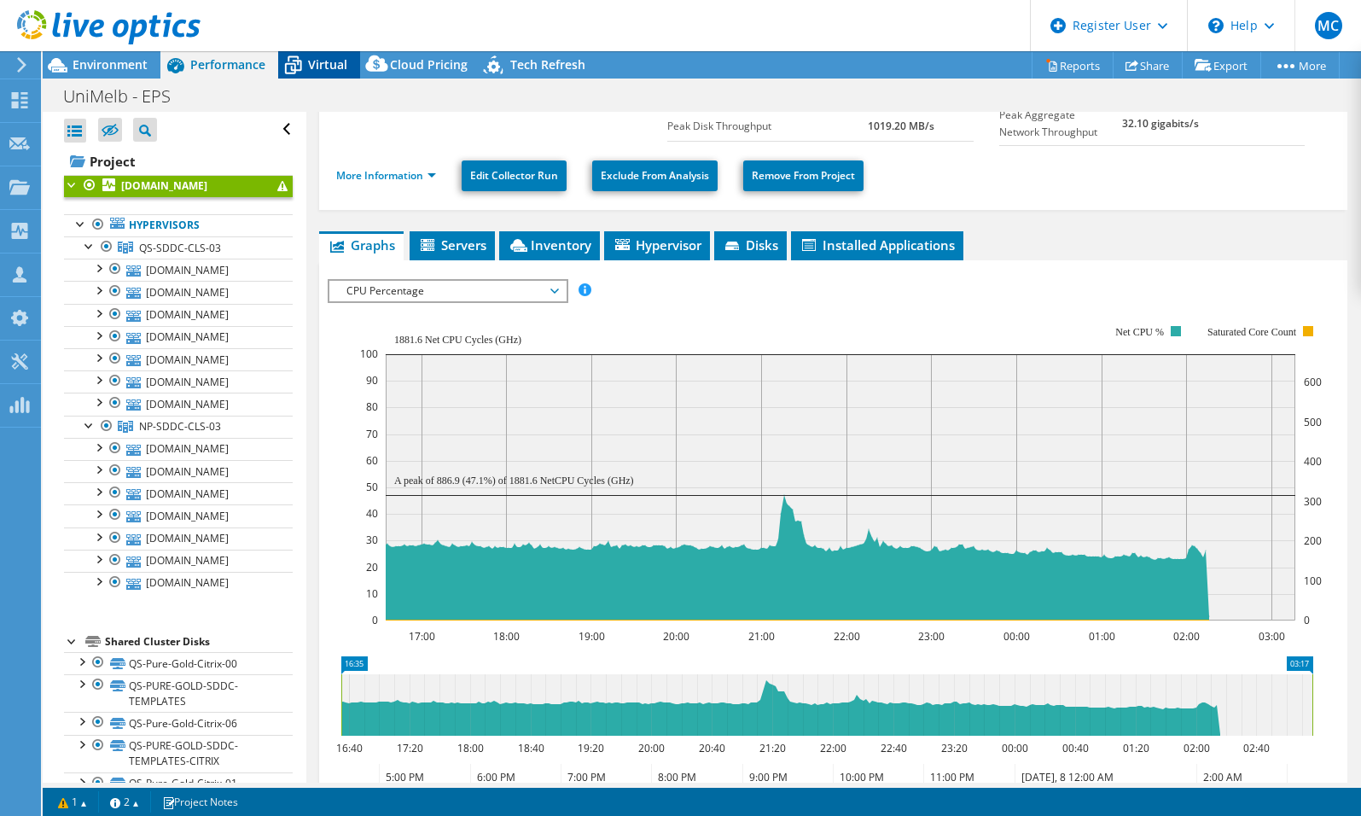
click at [298, 55] on icon at bounding box center [293, 65] width 30 height 30
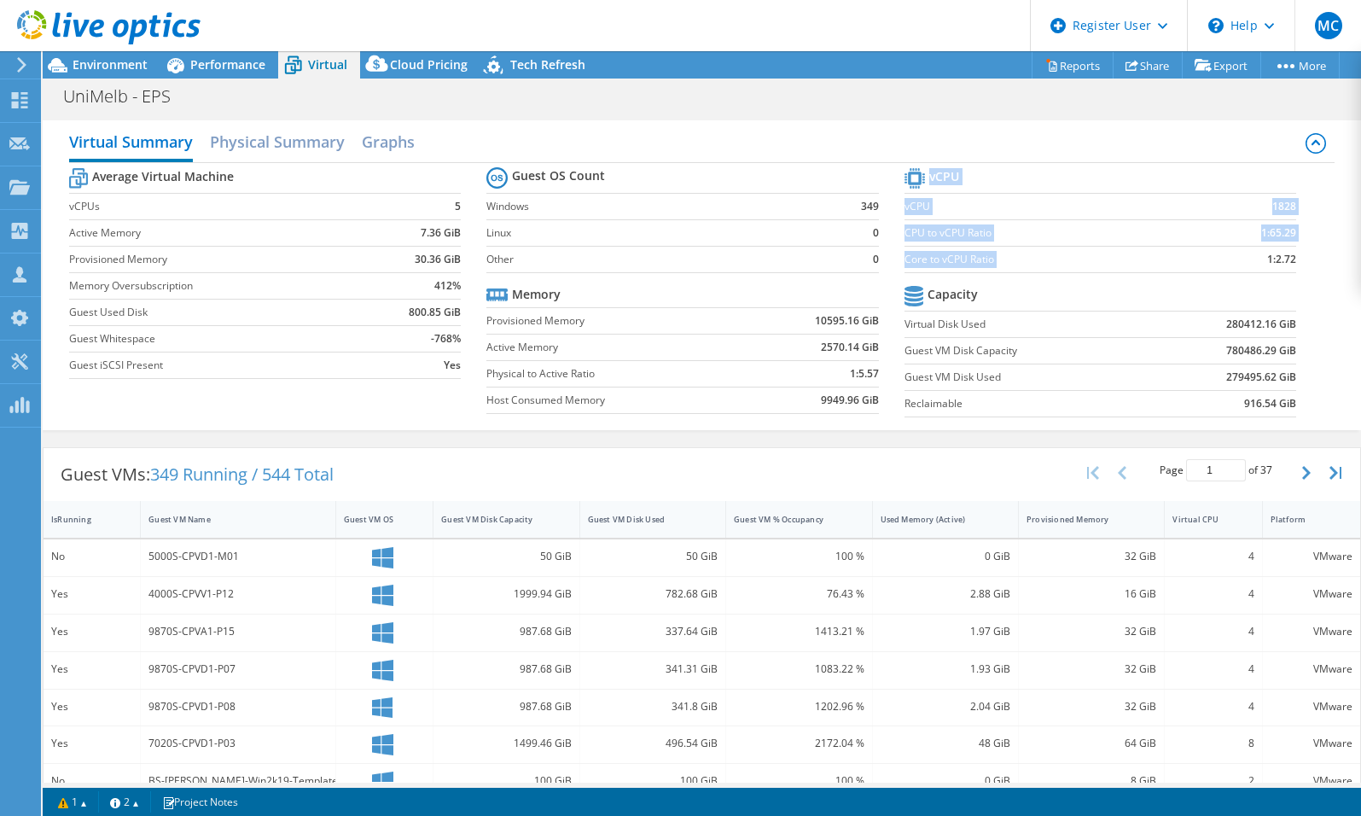
drag, startPoint x: 1256, startPoint y: 261, endPoint x: 1294, endPoint y: 266, distance: 38.8
click at [1294, 266] on section "vCPU vCPU 1828 CPU to vCPU Ratio 1:65.29 Core to vCPU Ratio 1:2.72 Capacity Vir…" at bounding box center [1113, 295] width 417 height 262
click at [1298, 266] on section "vCPU vCPU 1828 CPU to vCPU Ratio 1:65.29 Core to vCPU Ratio 1:2.72 Capacity Vir…" at bounding box center [1113, 295] width 417 height 262
drag, startPoint x: 1289, startPoint y: 260, endPoint x: 1247, endPoint y: 257, distance: 42.0
click at [1247, 257] on section "vCPU vCPU 1828 CPU to vCPU Ratio 1:65.29 Core to vCPU Ratio 1:2.72 Capacity Vir…" at bounding box center [1113, 295] width 417 height 262
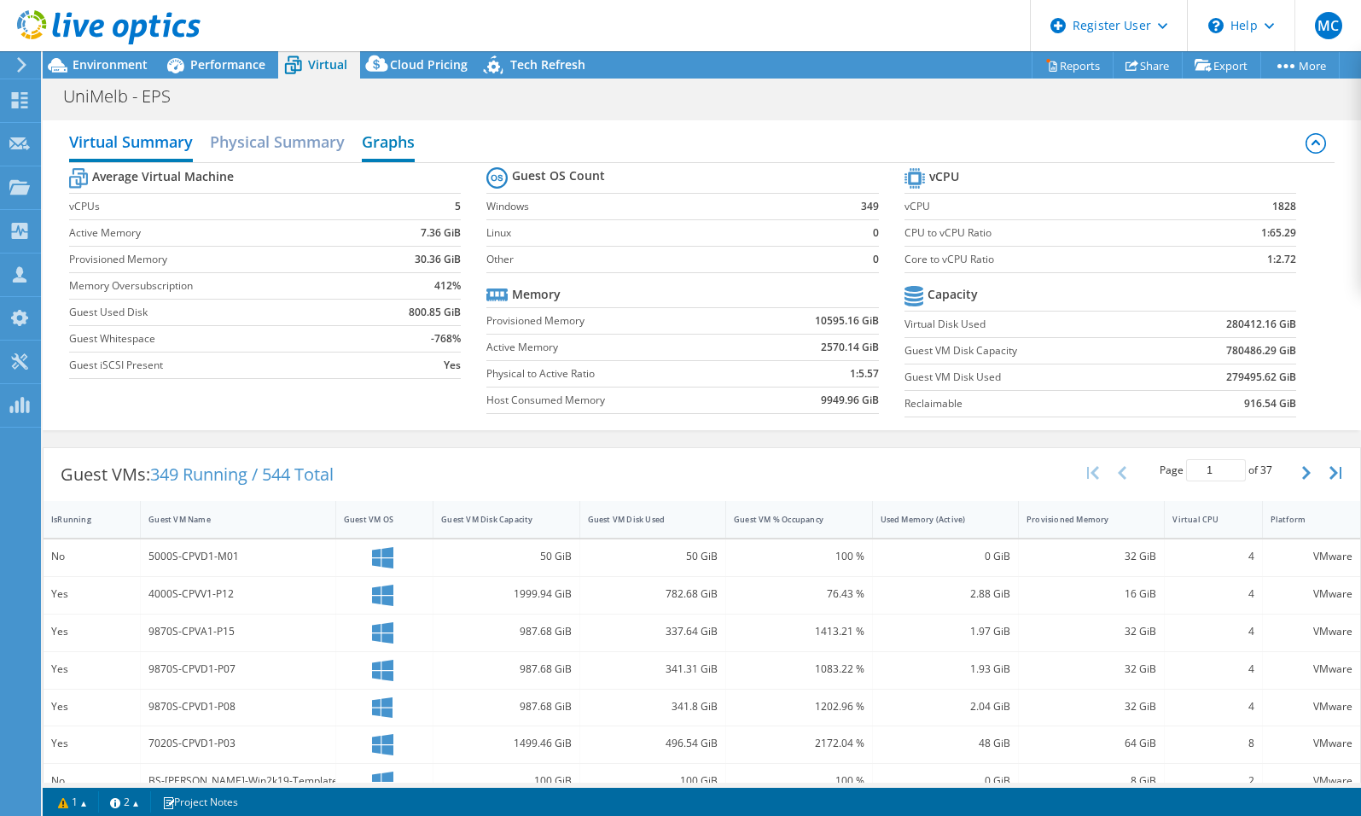
click at [372, 152] on h2 "Graphs" at bounding box center [388, 144] width 53 height 38
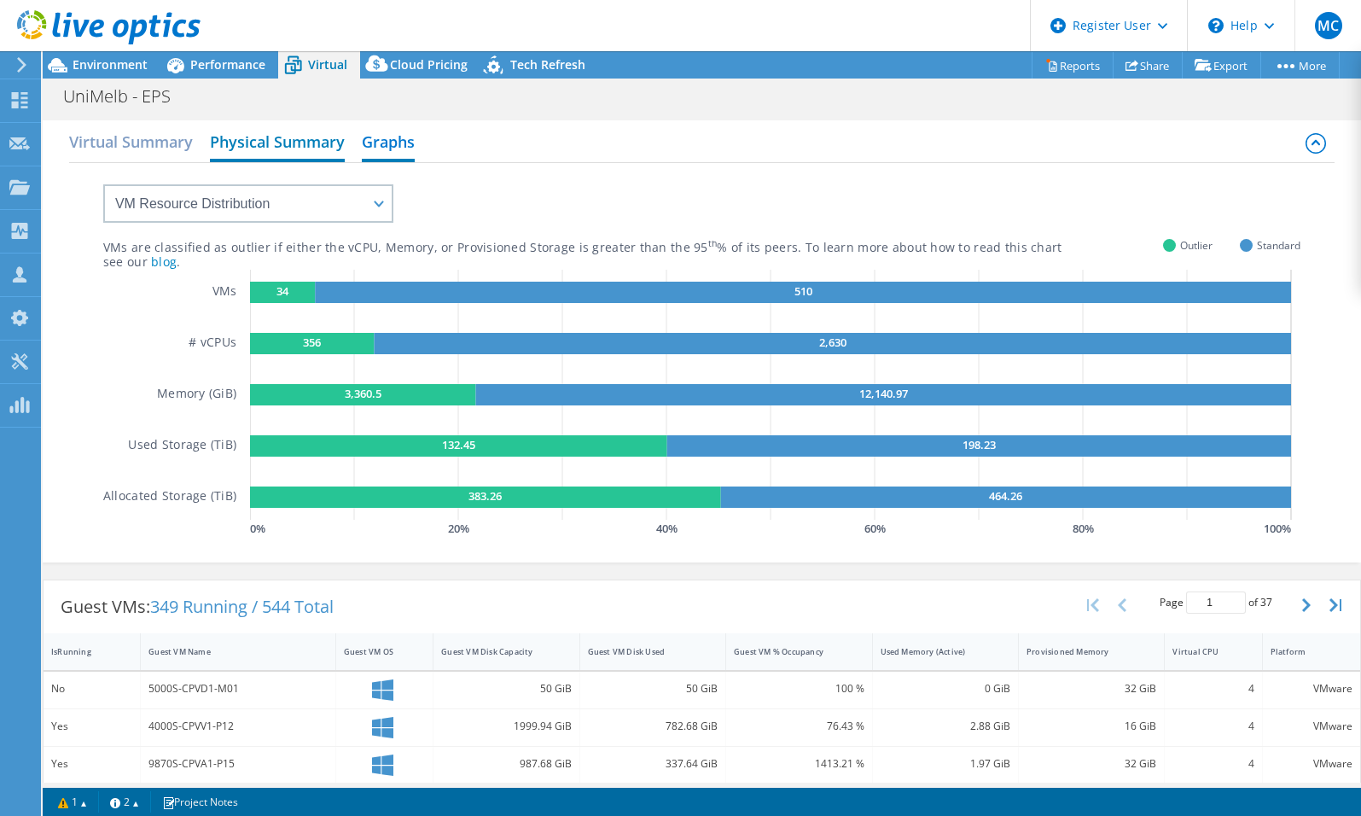
click at [305, 149] on h2 "Physical Summary" at bounding box center [277, 144] width 135 height 38
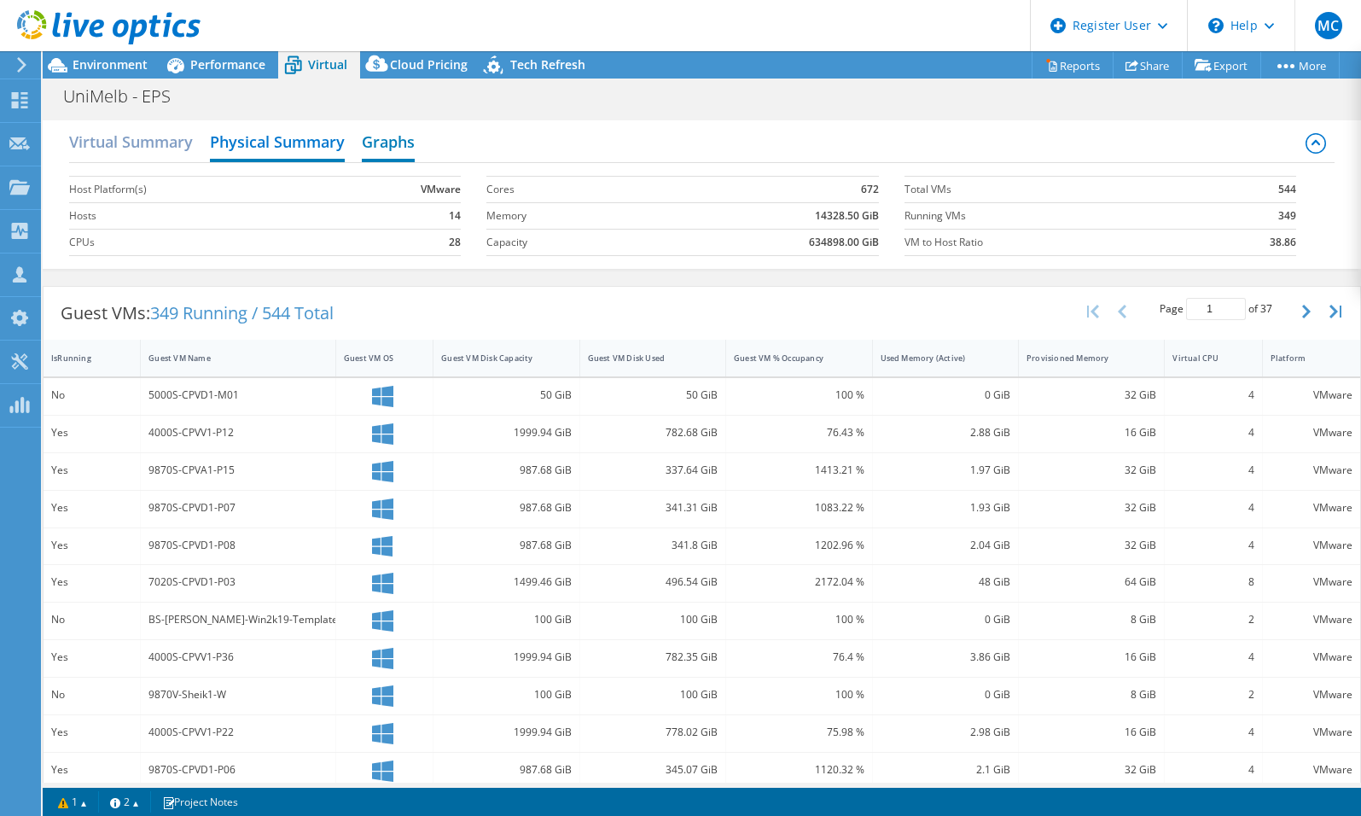
click at [389, 131] on h2 "Graphs" at bounding box center [388, 144] width 53 height 38
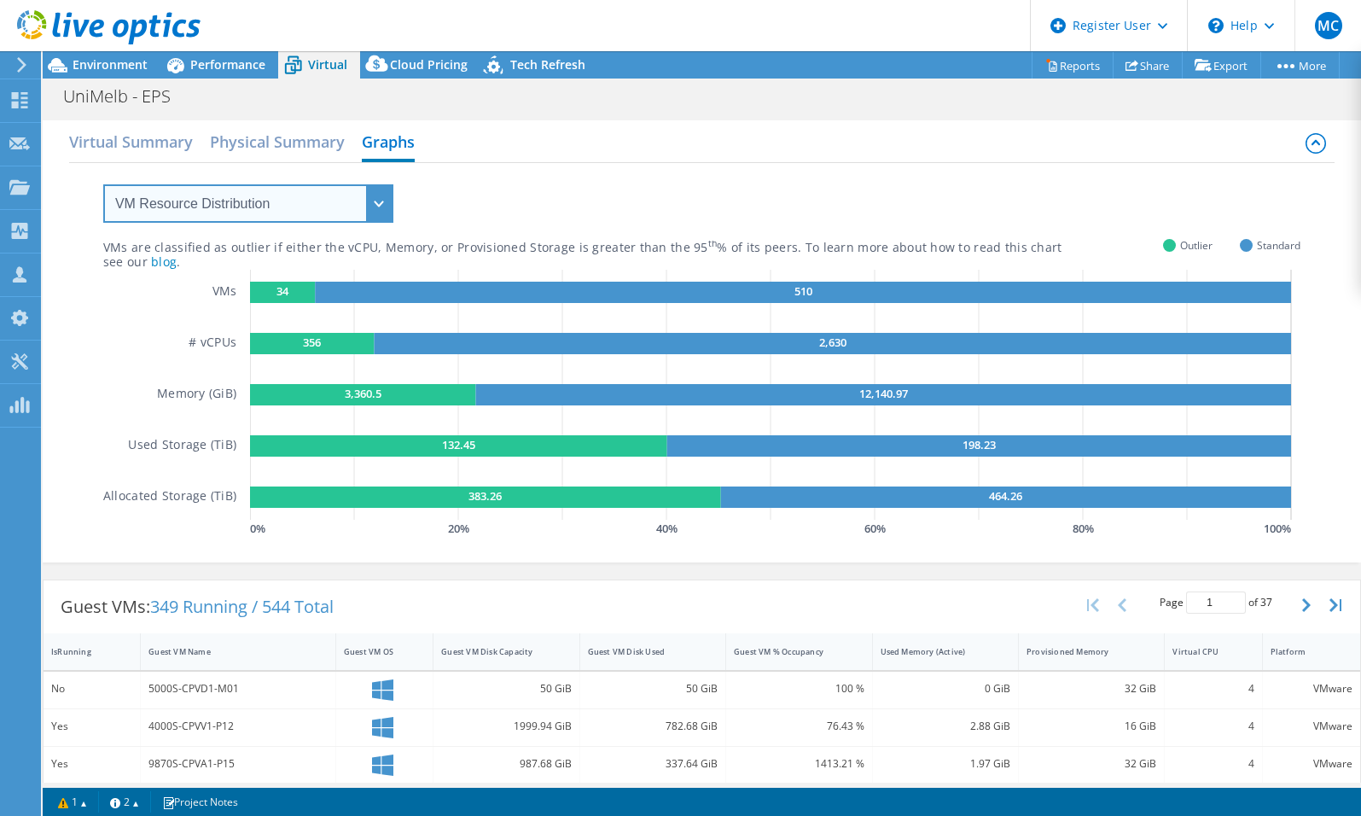
click at [354, 202] on select "VM Resource Distribution Provisioning Contrast Over Provisioning" at bounding box center [248, 203] width 290 height 38
click at [103, 184] on select "VM Resource Distribution Provisioning Contrast Over Provisioning" at bounding box center [248, 203] width 290 height 38
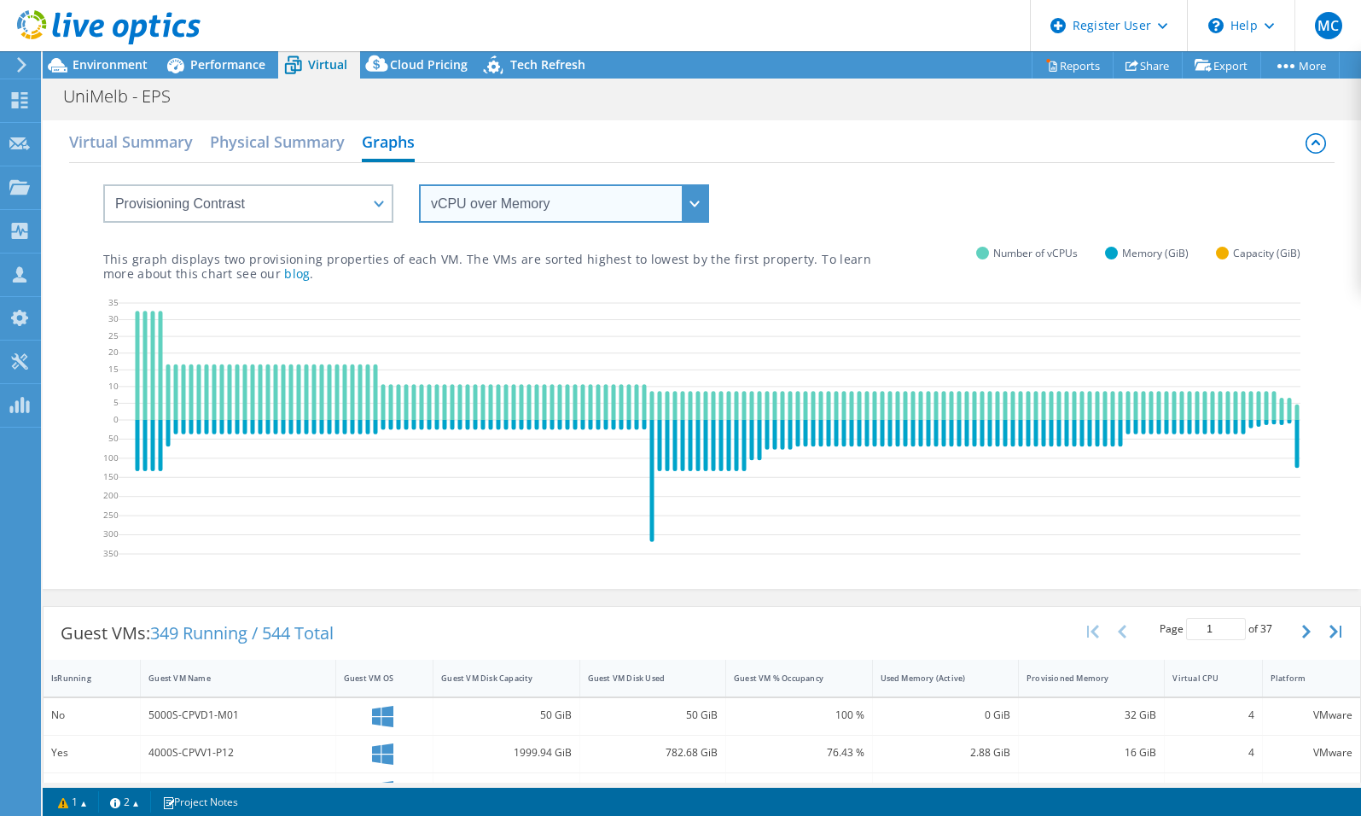
click at [481, 195] on select "vCPU over Memory vCPU over Capacity Memory over vCPU Memory over Capacity Capac…" at bounding box center [564, 203] width 290 height 38
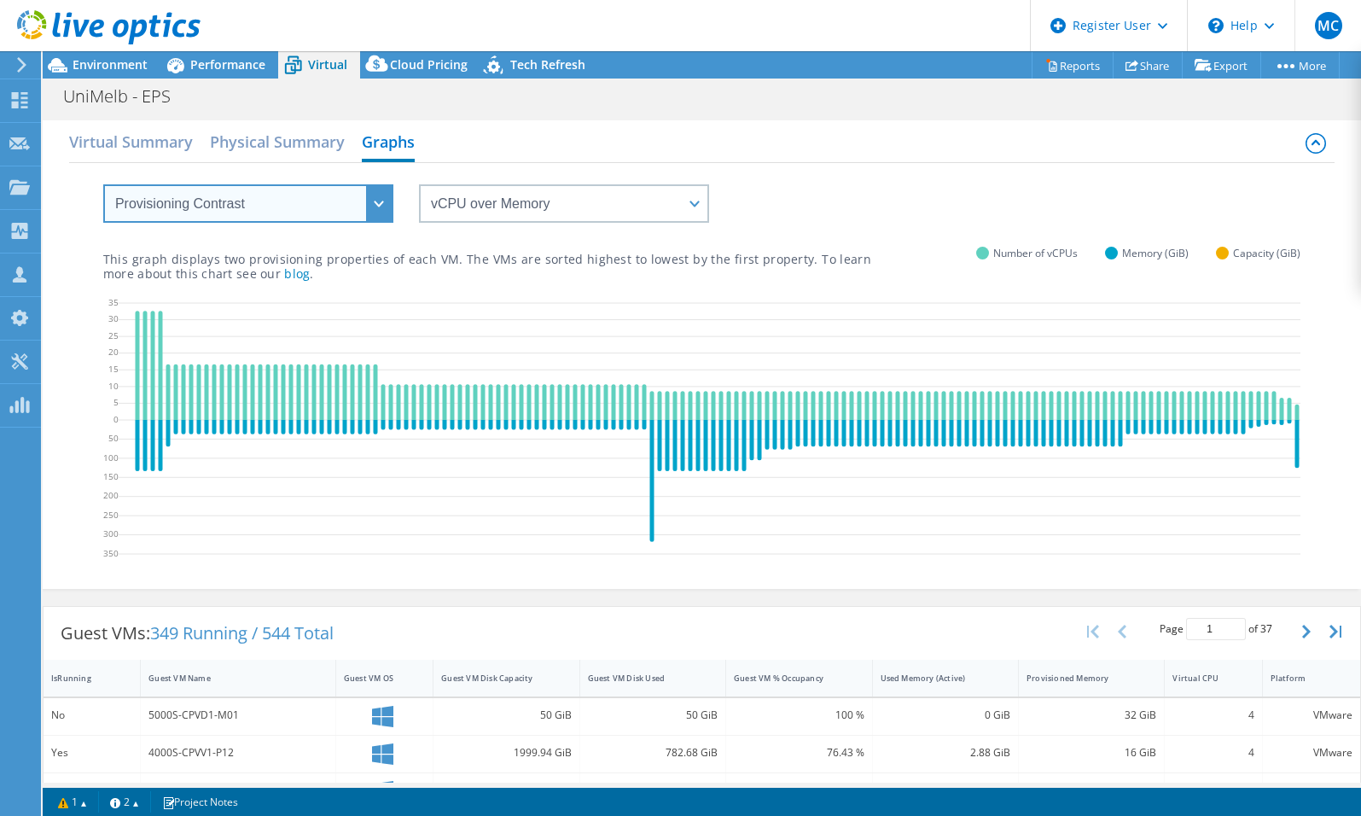
click at [298, 209] on select "VM Resource Distribution Provisioning Contrast Over Provisioning" at bounding box center [248, 203] width 290 height 38
click at [103, 184] on select "VM Resource Distribution Provisioning Contrast Over Provisioning" at bounding box center [248, 203] width 290 height 38
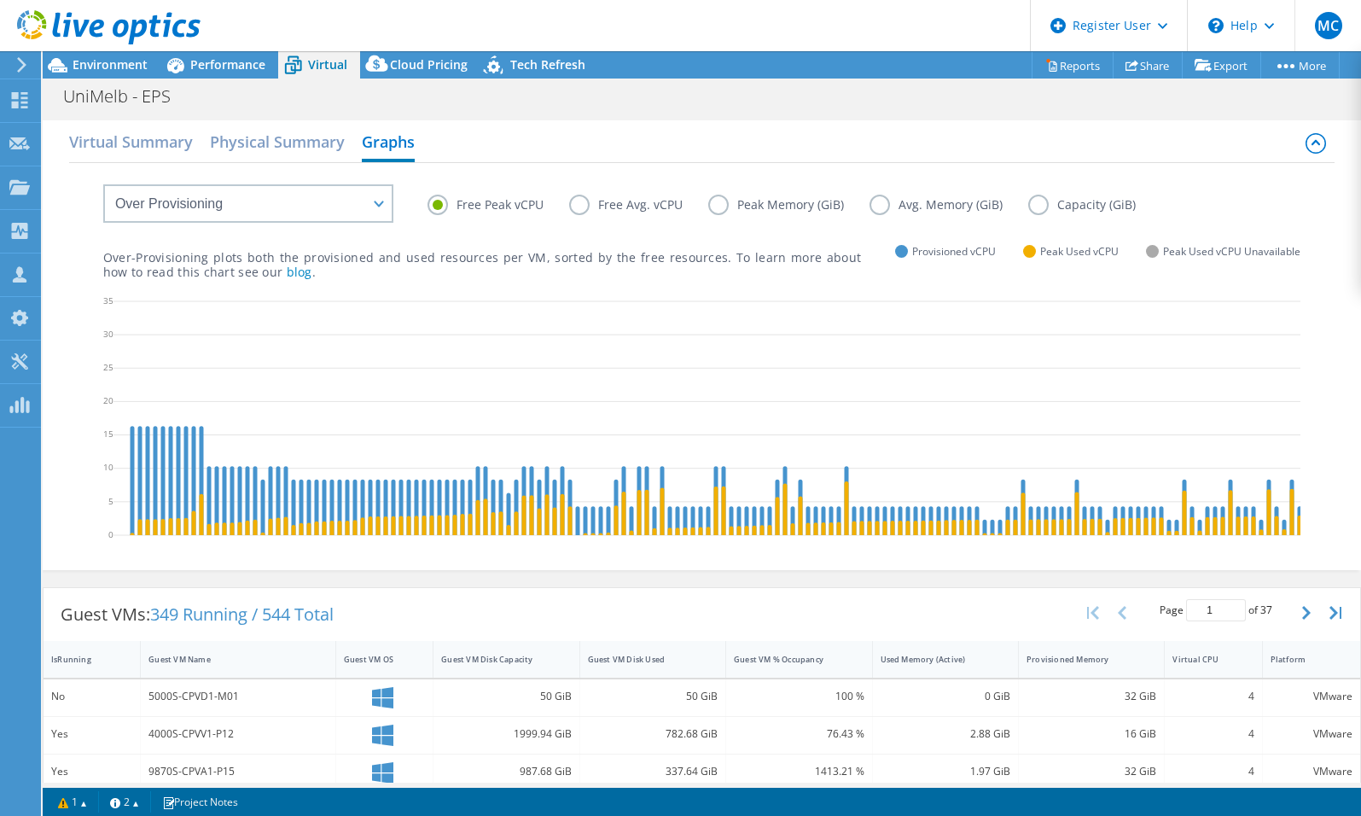
click at [716, 205] on label "Peak Memory (GiB)" at bounding box center [788, 205] width 161 height 20
click at [0, 0] on input "Peak Memory (GiB)" at bounding box center [0, 0] width 0 height 0
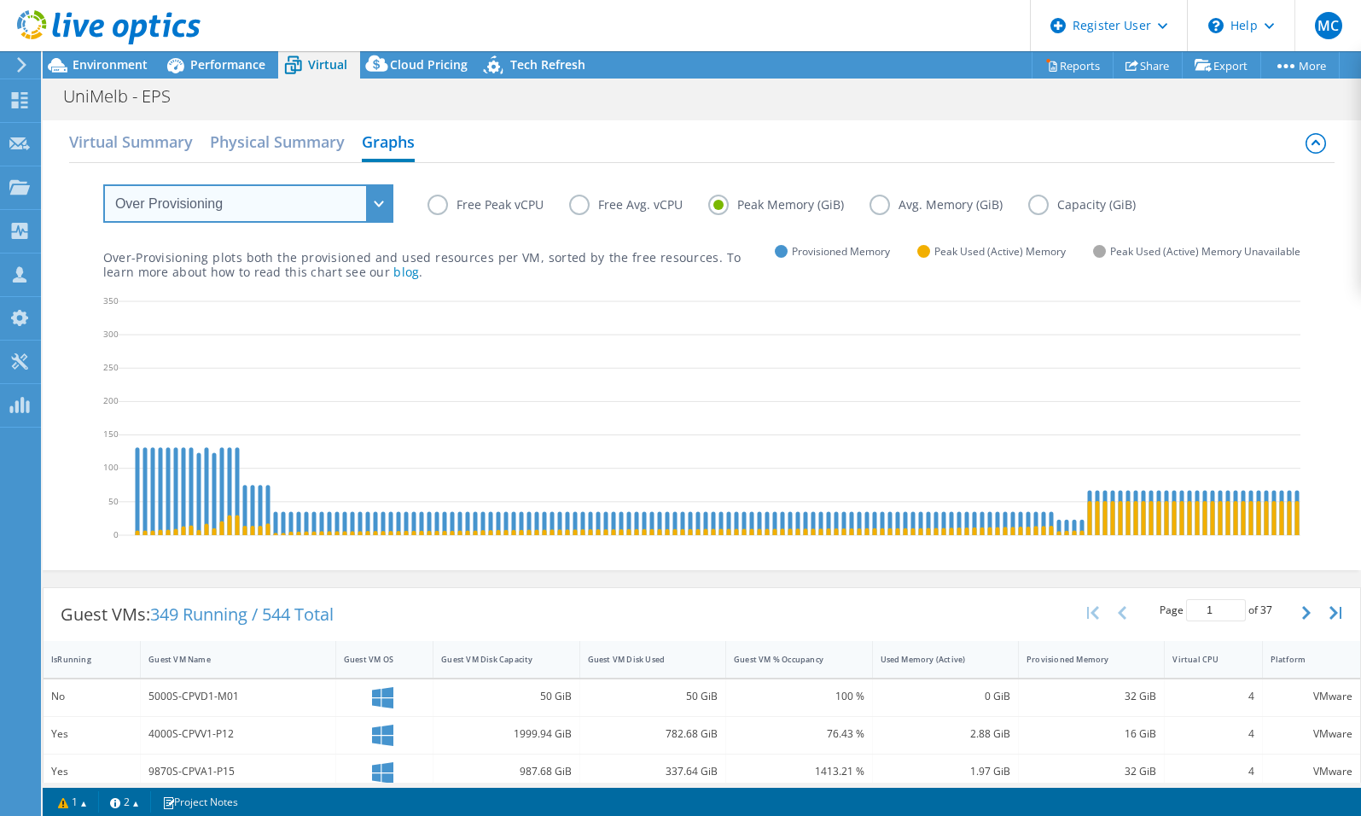
click at [176, 195] on select "VM Resource Distribution Provisioning Contrast Over Provisioning" at bounding box center [248, 203] width 290 height 38
click at [103, 184] on select "VM Resource Distribution Provisioning Contrast Over Provisioning" at bounding box center [248, 203] width 290 height 38
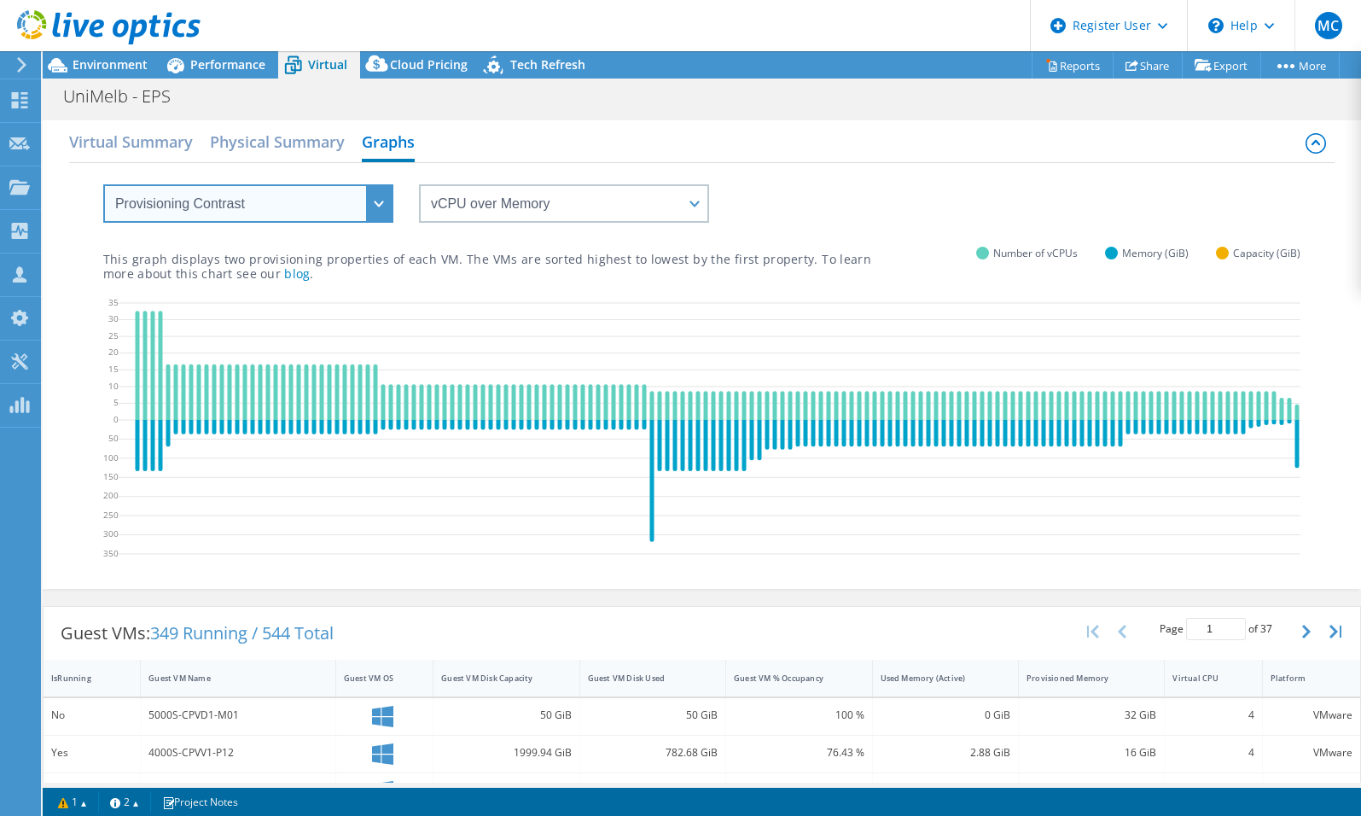
click at [279, 201] on select "VM Resource Distribution Provisioning Contrast Over Provisioning" at bounding box center [248, 203] width 290 height 38
select select "VM Resource Distribution"
click at [103, 184] on select "VM Resource Distribution Provisioning Contrast Over Provisioning" at bounding box center [248, 203] width 290 height 38
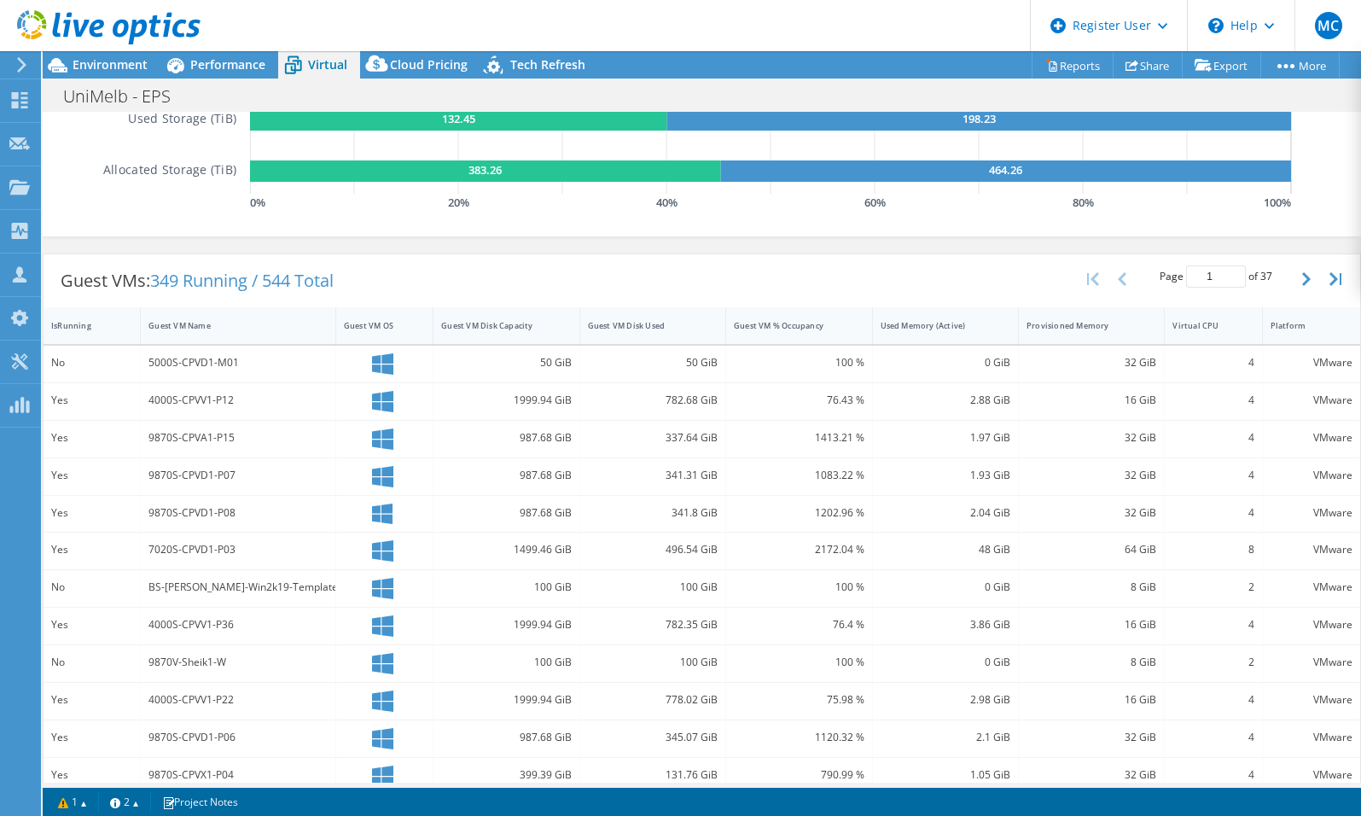
scroll to position [341, 0]
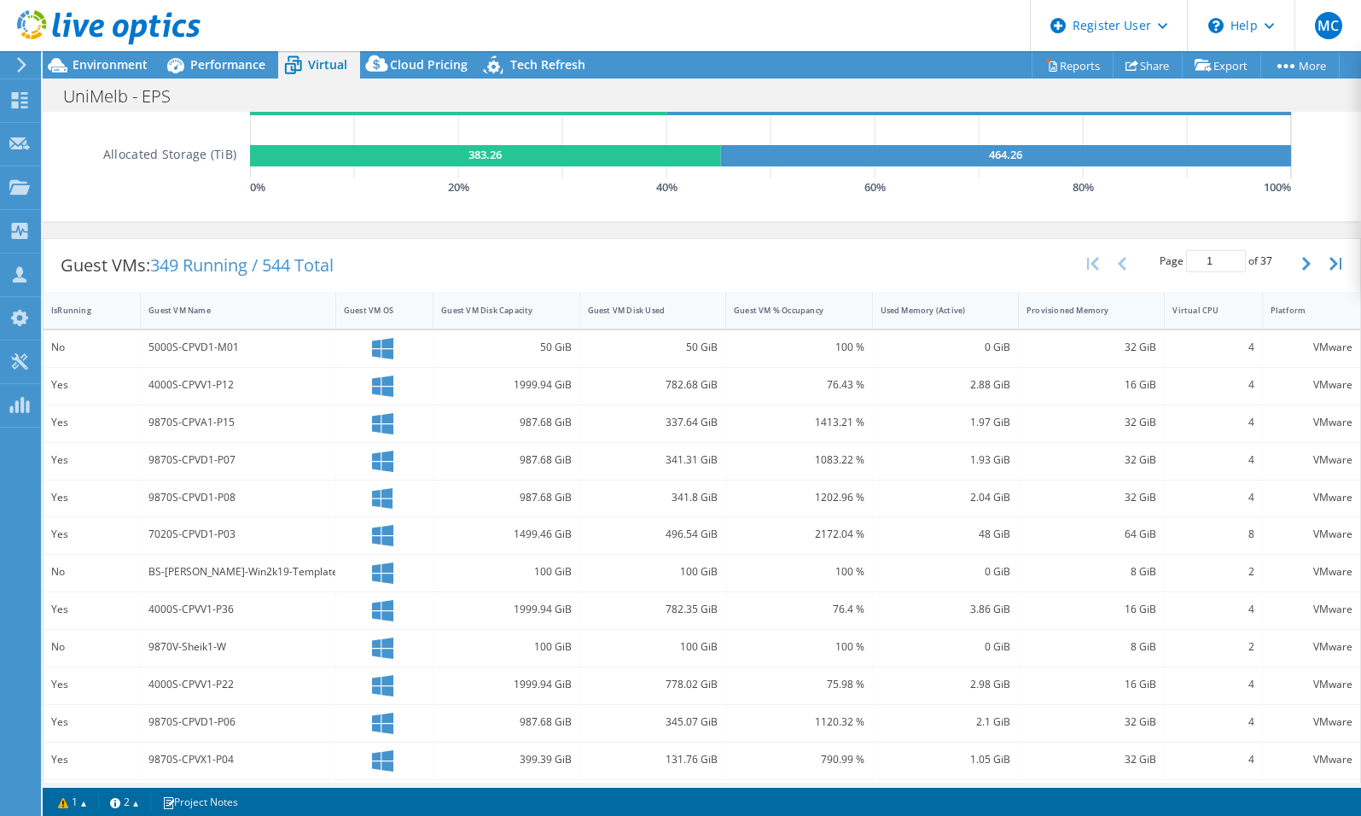
click at [1072, 313] on div "Provisioned Memory" at bounding box center [1081, 310] width 109 height 11
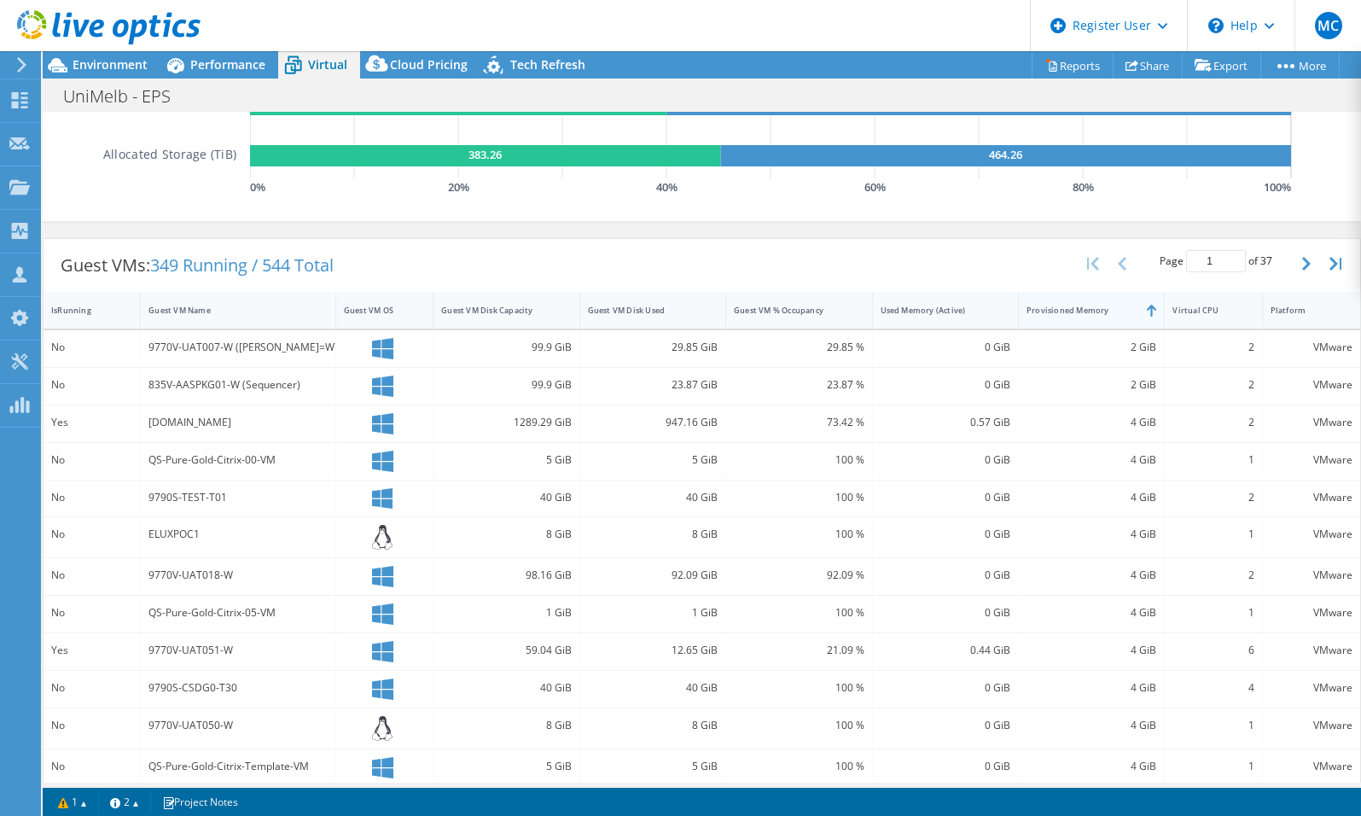
click at [1072, 313] on div "Provisioned Memory" at bounding box center [1081, 310] width 109 height 11
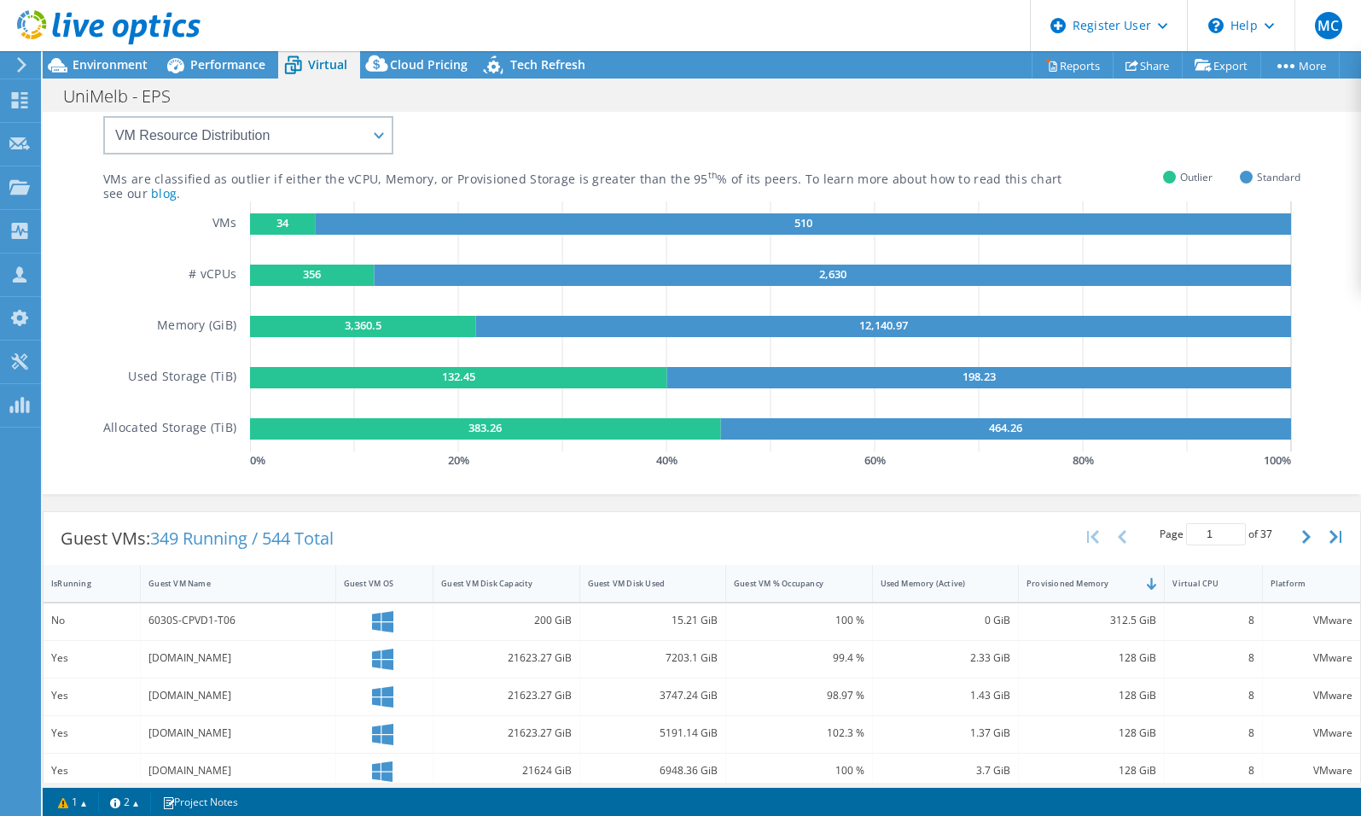
scroll to position [33, 0]
